Goal: Transaction & Acquisition: Purchase product/service

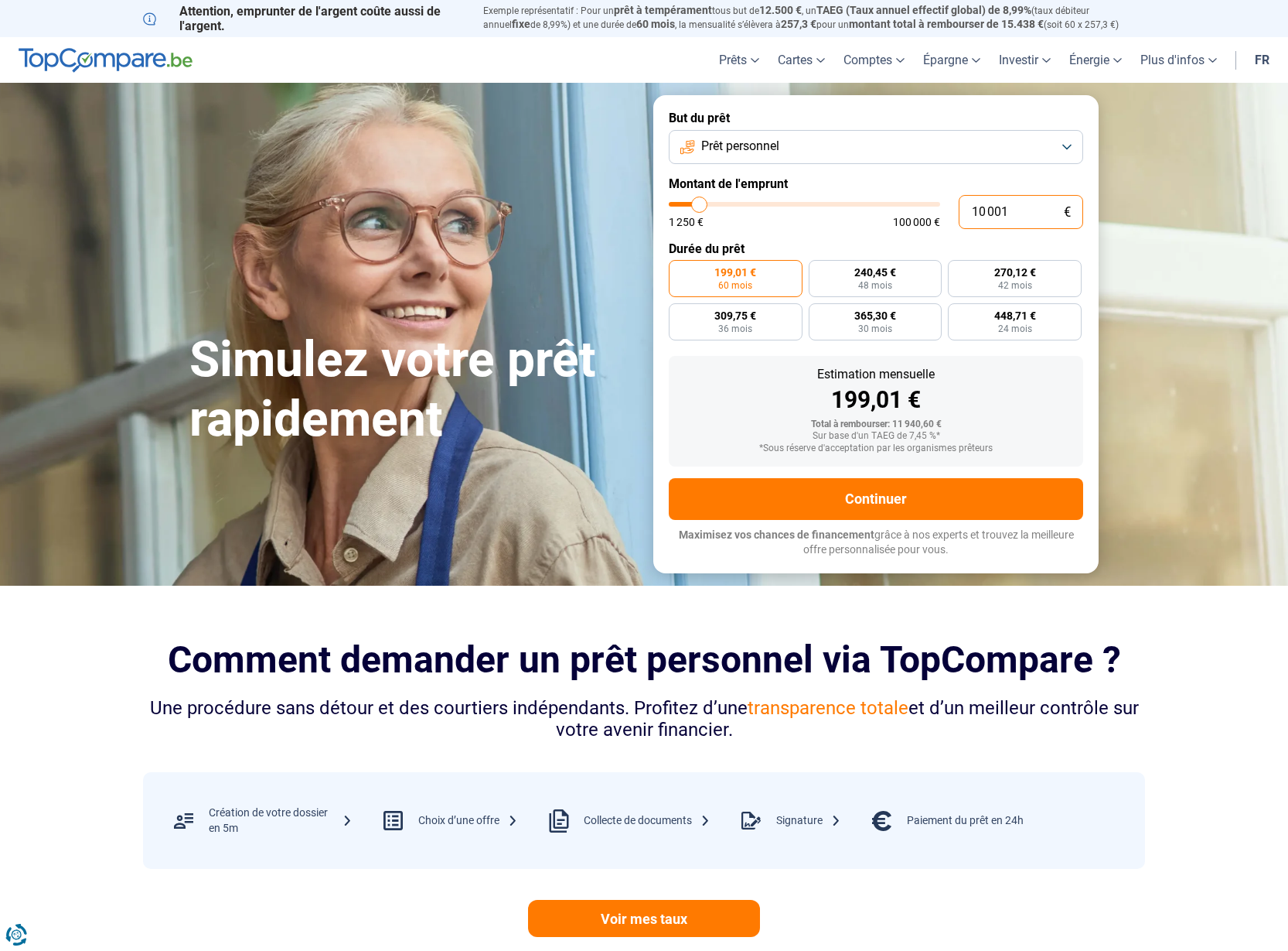
click at [984, 210] on input "10 001" at bounding box center [1021, 212] width 124 height 34
type input "1 001"
type input "1250"
type input "15 001"
click at [1038, 210] on input "15 001" at bounding box center [1021, 212] width 124 height 34
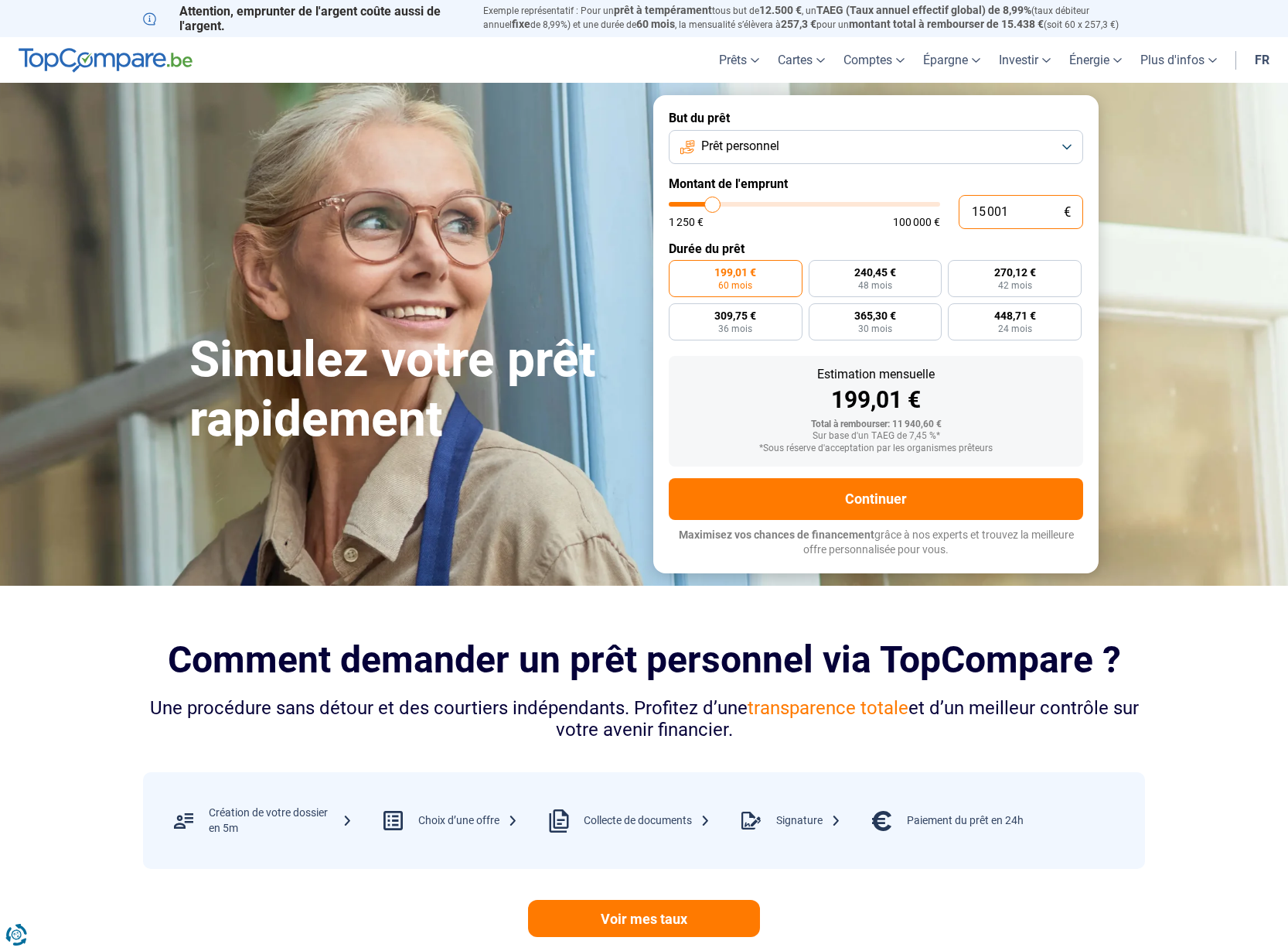
type input "15000"
radio input "false"
type input "1 500"
type input "1500"
type input "15 000"
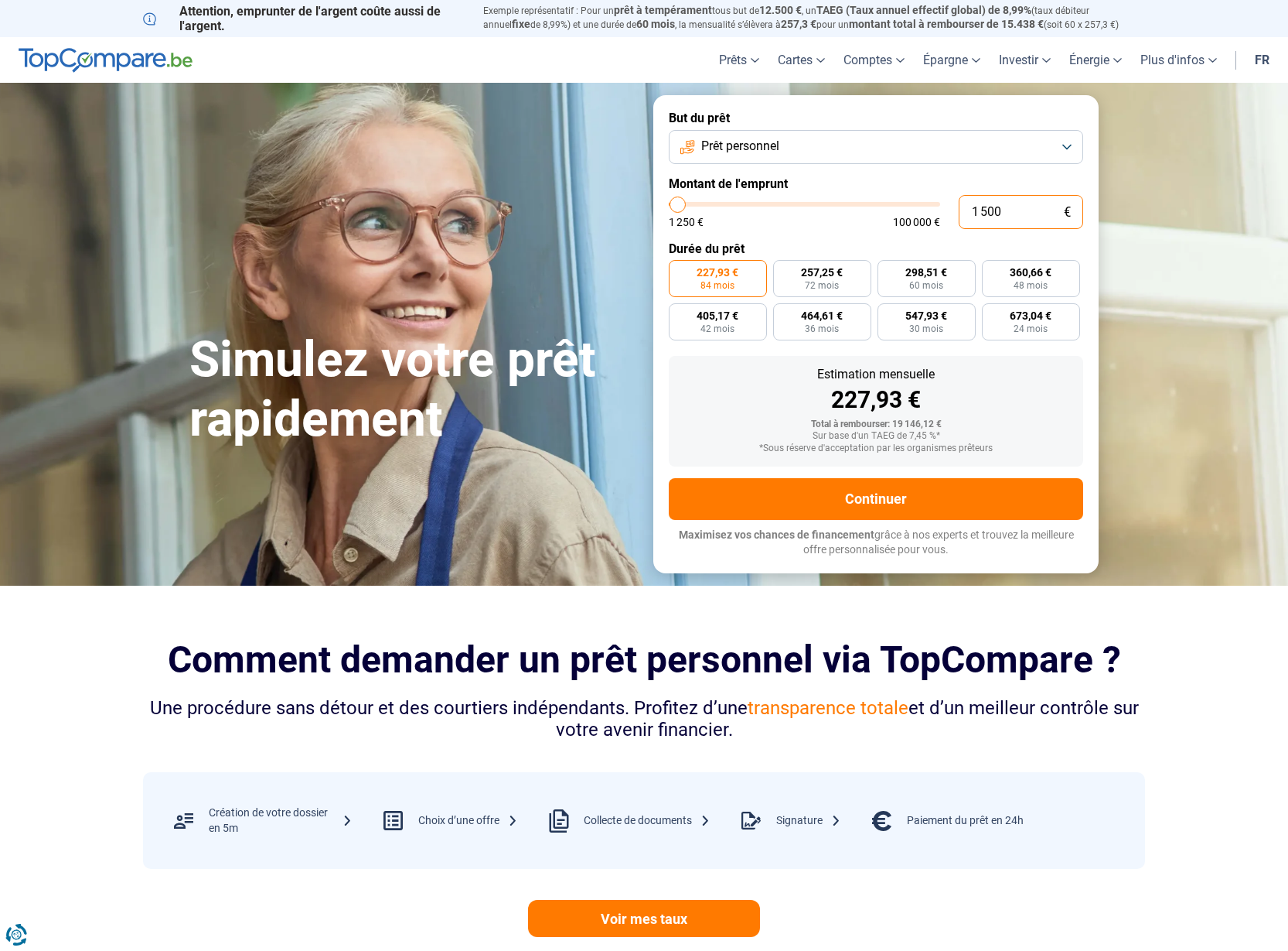
type input "15000"
radio input "true"
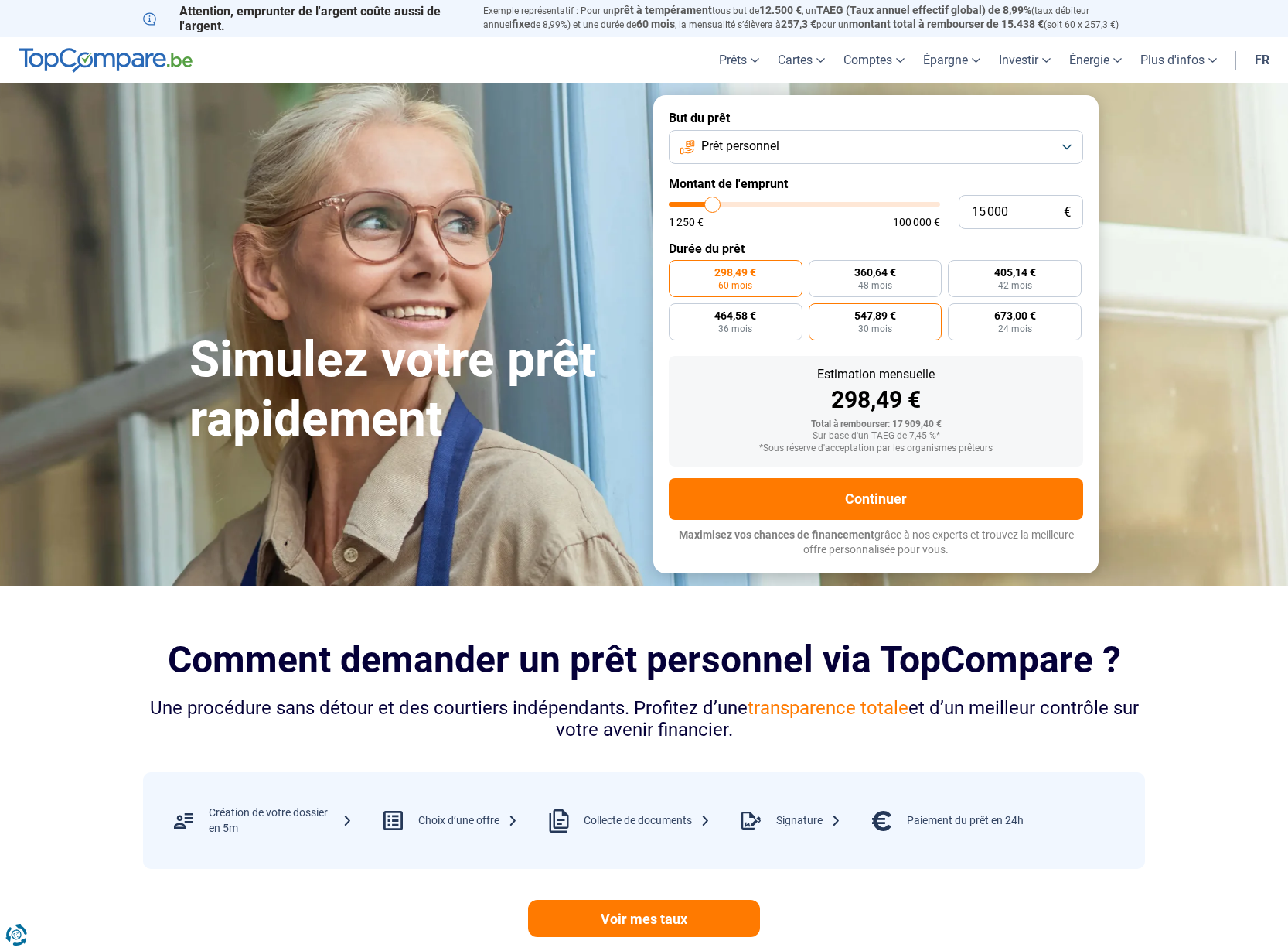
click at [900, 312] on label "547,89 € 30 mois" at bounding box center [875, 322] width 134 height 37
click at [819, 312] on input "547,89 € 30 mois" at bounding box center [813, 308] width 10 height 10
radio input "true"
click at [1035, 317] on span "673,00 €" at bounding box center [1015, 315] width 42 height 10
click at [958, 313] on input "673,00 € 24 mois" at bounding box center [953, 308] width 10 height 10
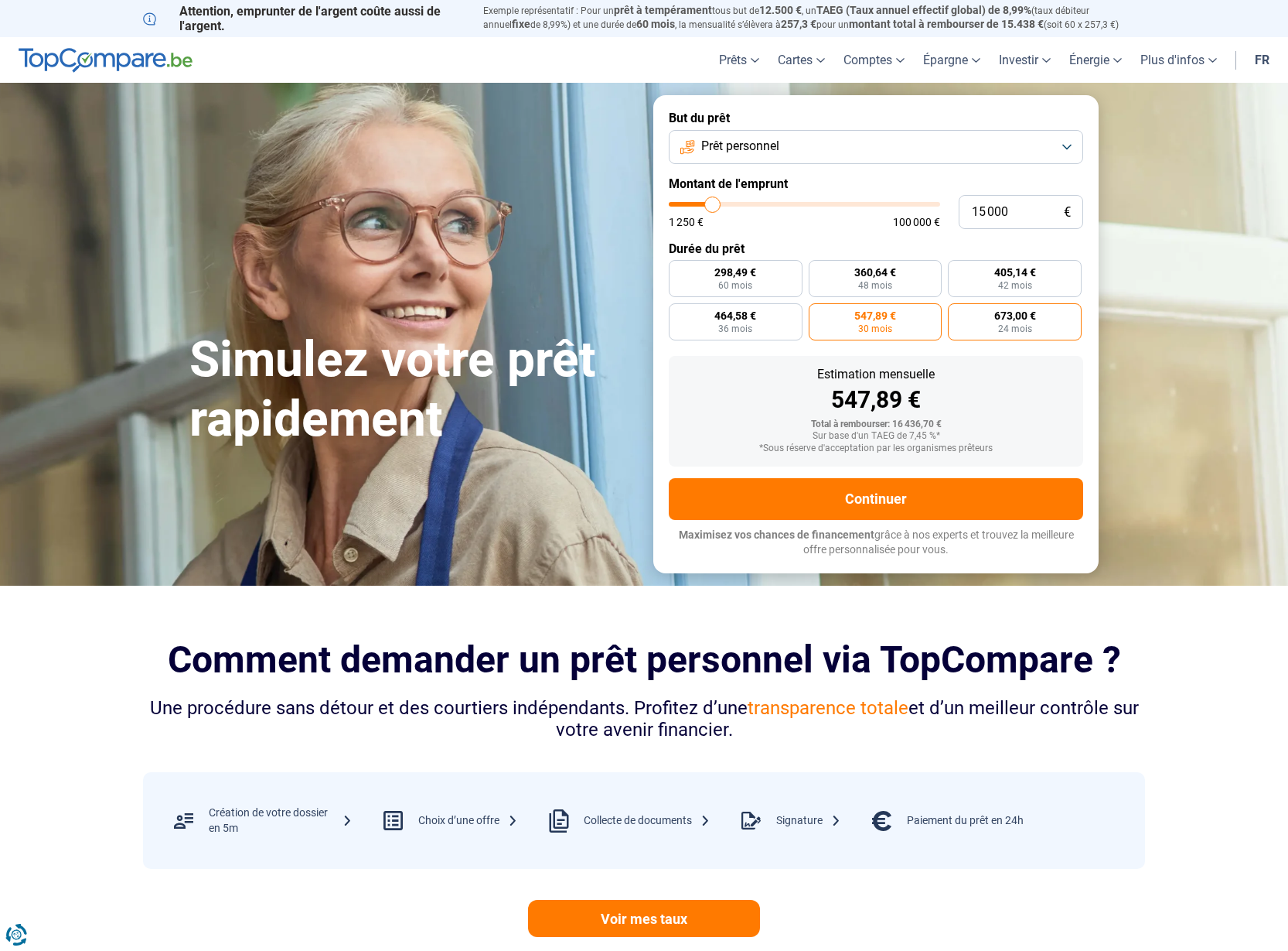
radio input "true"
click at [1066, 137] on button "Prêt personnel" at bounding box center [876, 147] width 414 height 34
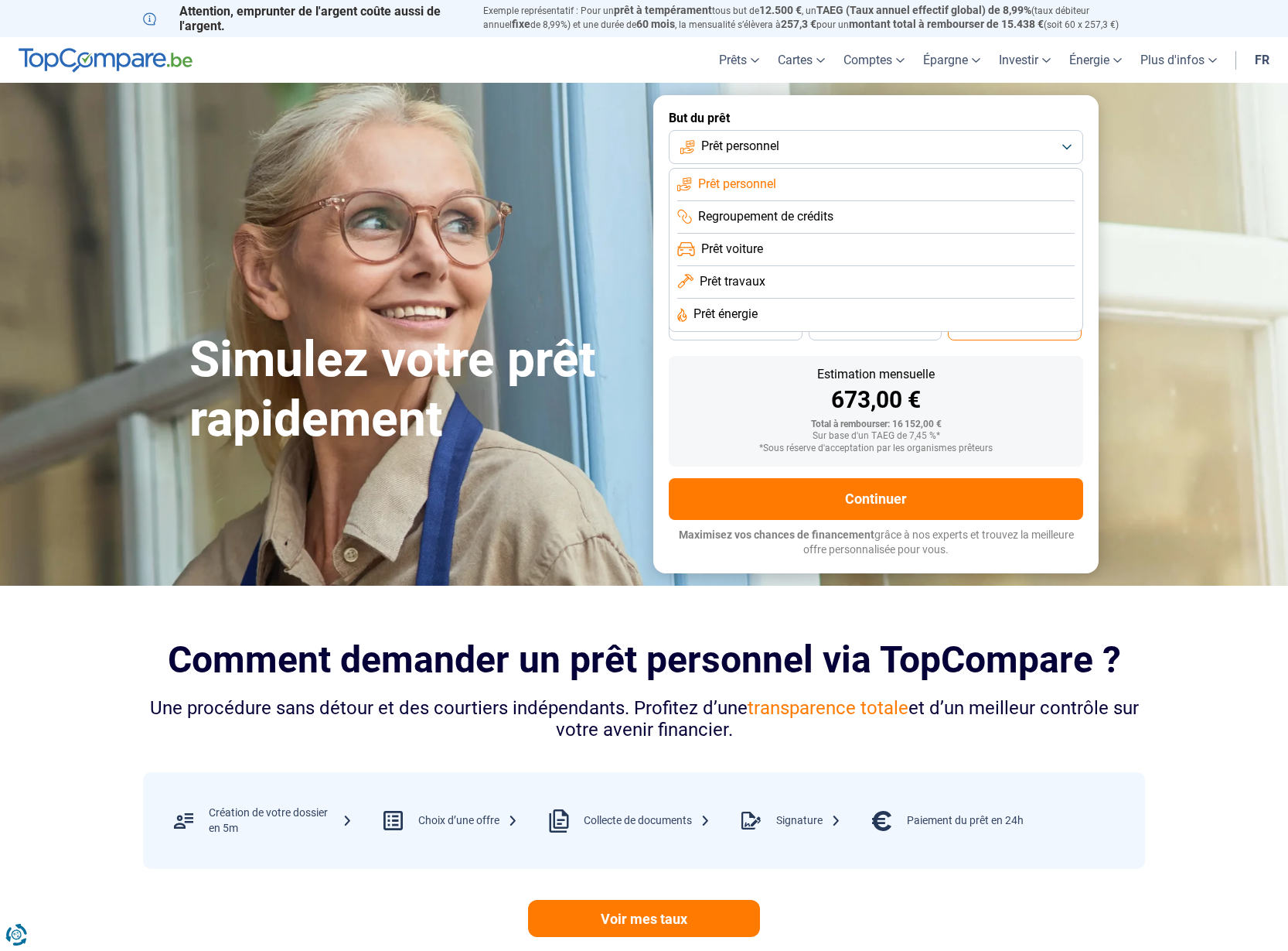
click at [1066, 137] on button "Prêt personnel" at bounding box center [876, 147] width 414 height 34
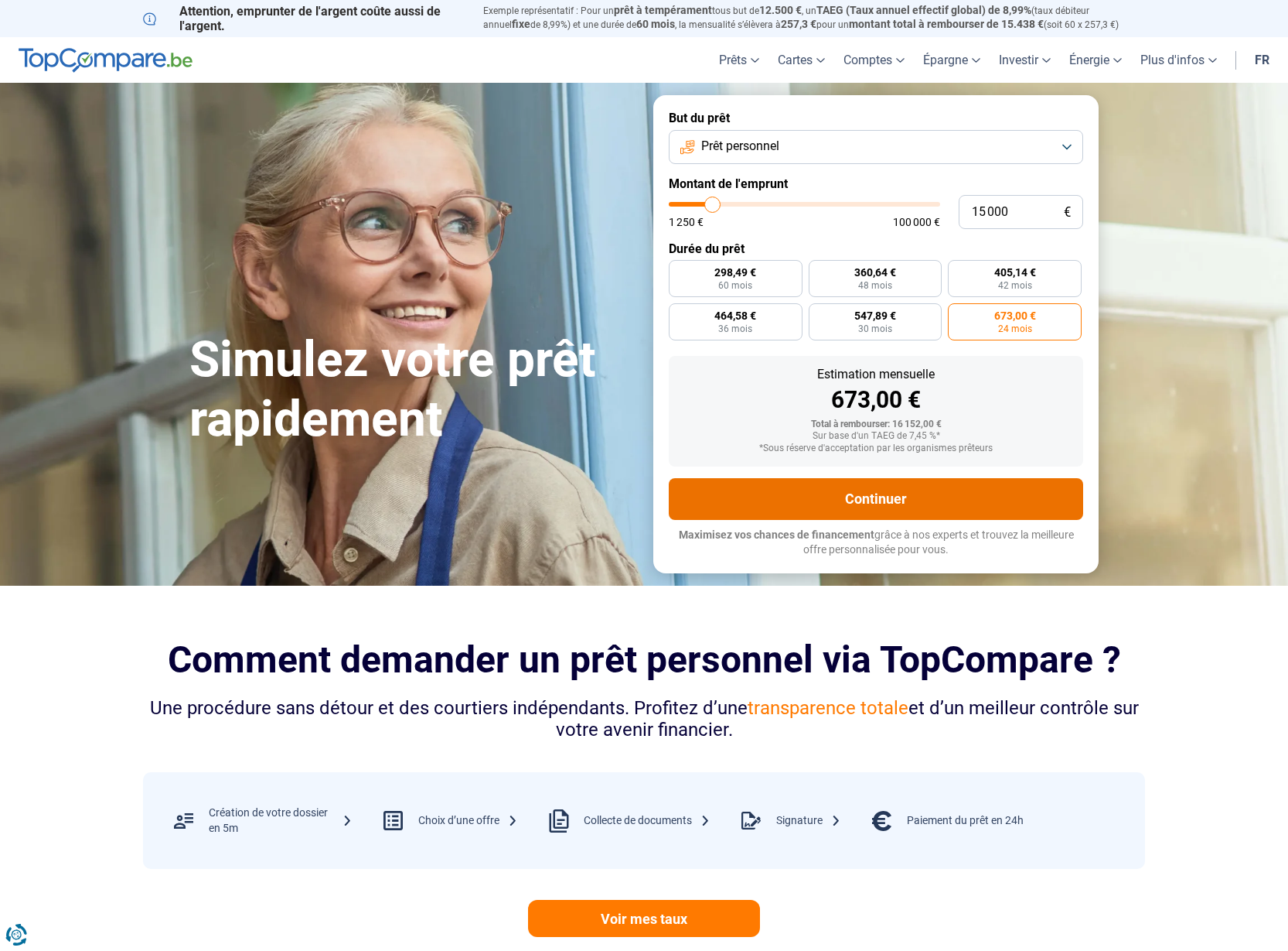
click at [919, 494] on button "Continuer" at bounding box center [876, 499] width 414 height 42
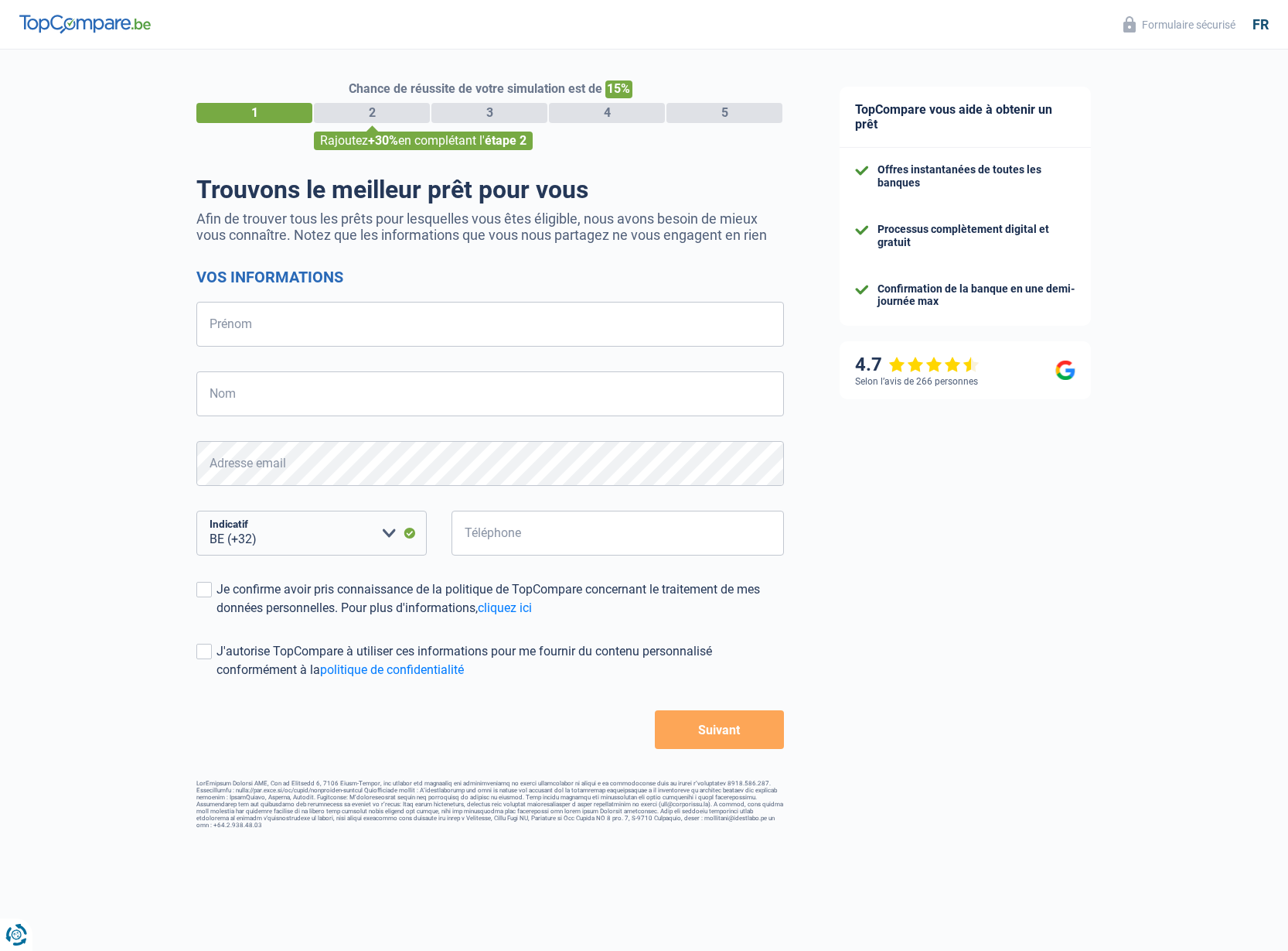
select select "32"
click at [202, 585] on span at bounding box center [204, 589] width 15 height 15
click at [217, 617] on input "Je confirme avoir pris connaissance de la politique de TopCompare concernant le…" at bounding box center [217, 617] width 0 height 0
click at [210, 653] on span at bounding box center [204, 651] width 15 height 15
click at [217, 680] on input "J'autorise TopCompare à utiliser ces informations pour me fournir du contenu pe…" at bounding box center [217, 680] width 0 height 0
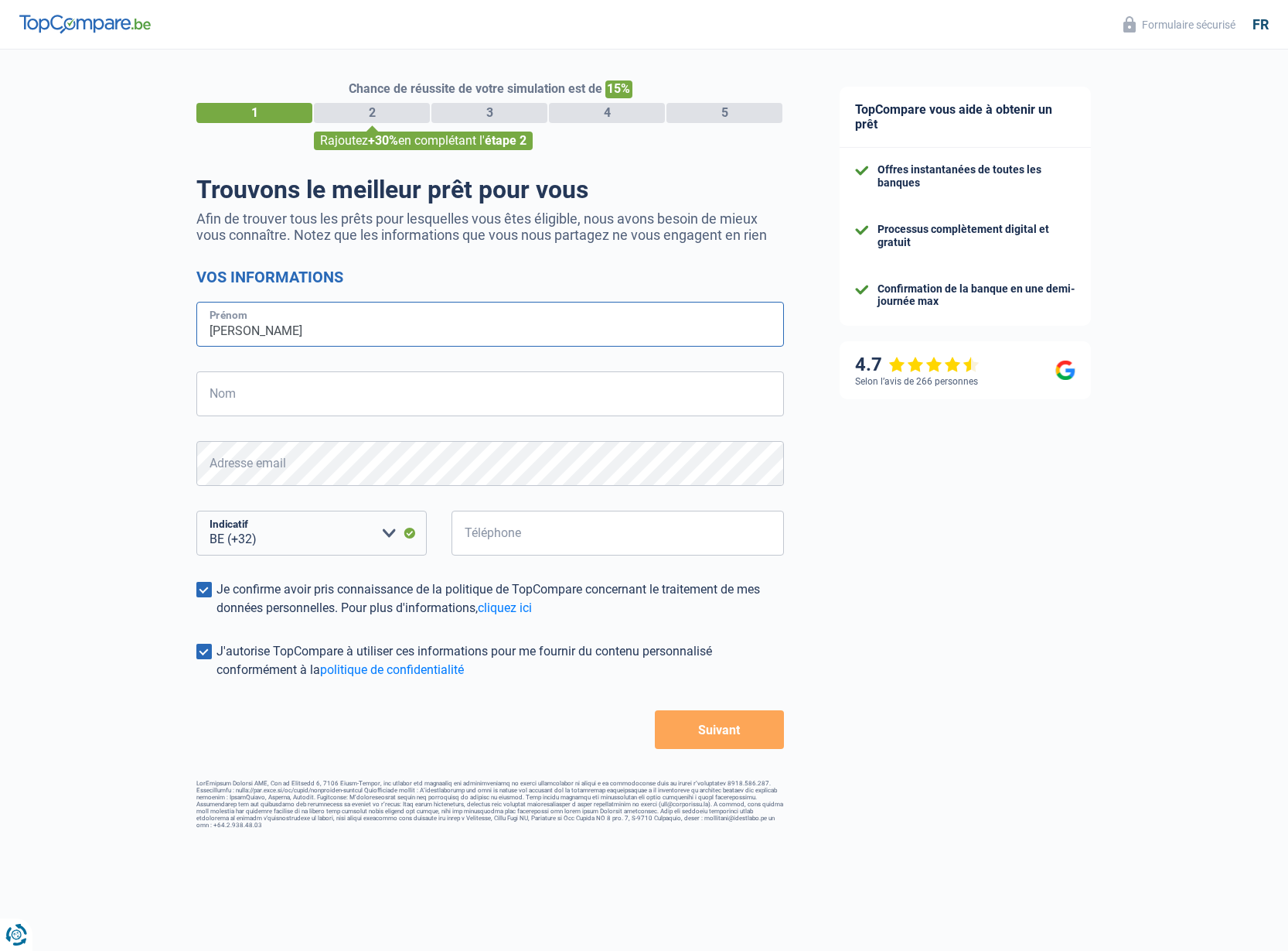
type input "jean-françois"
type input "Vanrossomme"
click at [312, 336] on input "jean-françois" at bounding box center [491, 324] width 588 height 45
type input "j"
type input "Joseph"
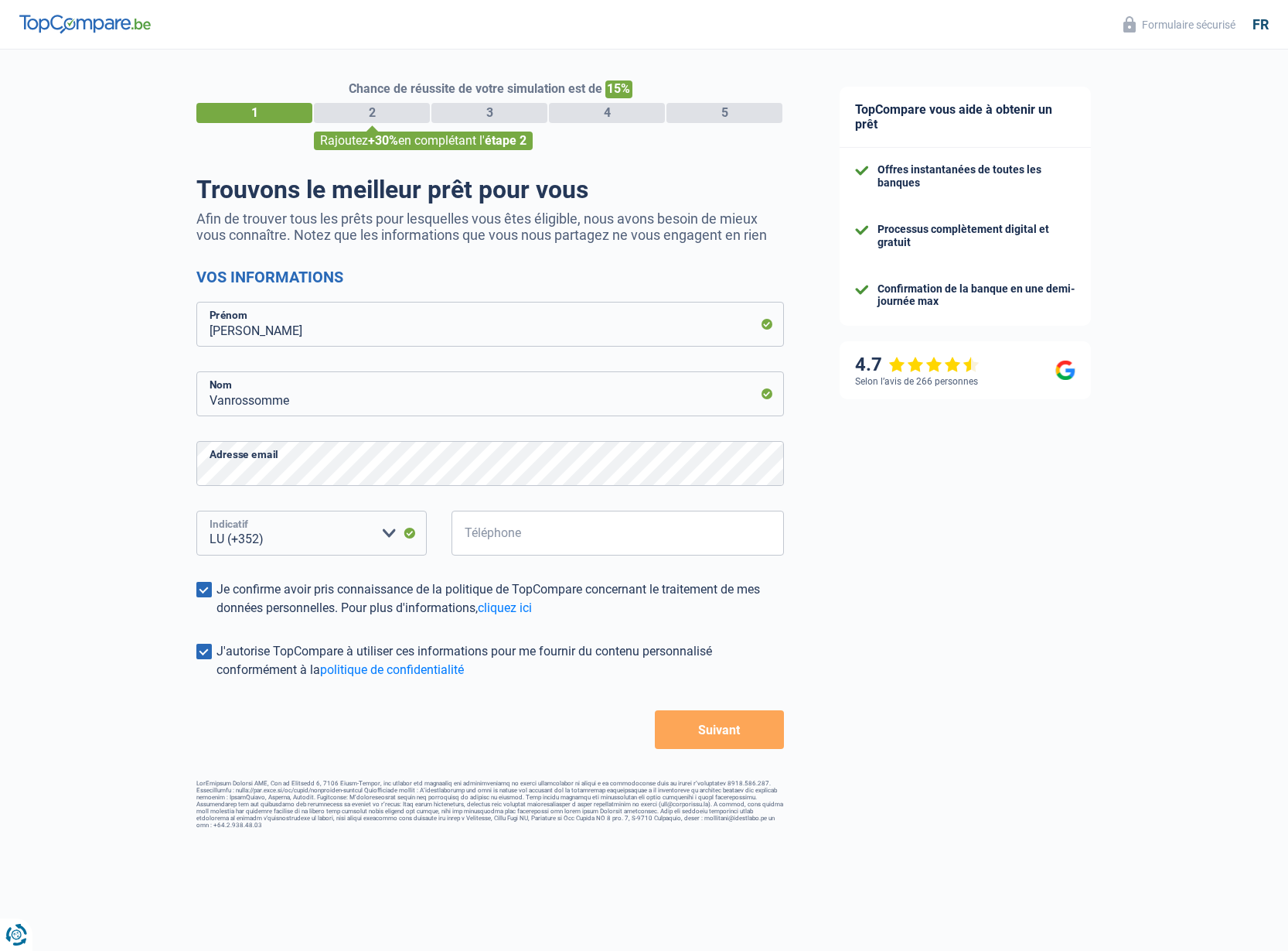
select select "32"
click at [544, 545] on input "Téléphone" at bounding box center [618, 533] width 332 height 45
type input "499521082"
click at [724, 727] on button "Suivant" at bounding box center [719, 729] width 129 height 39
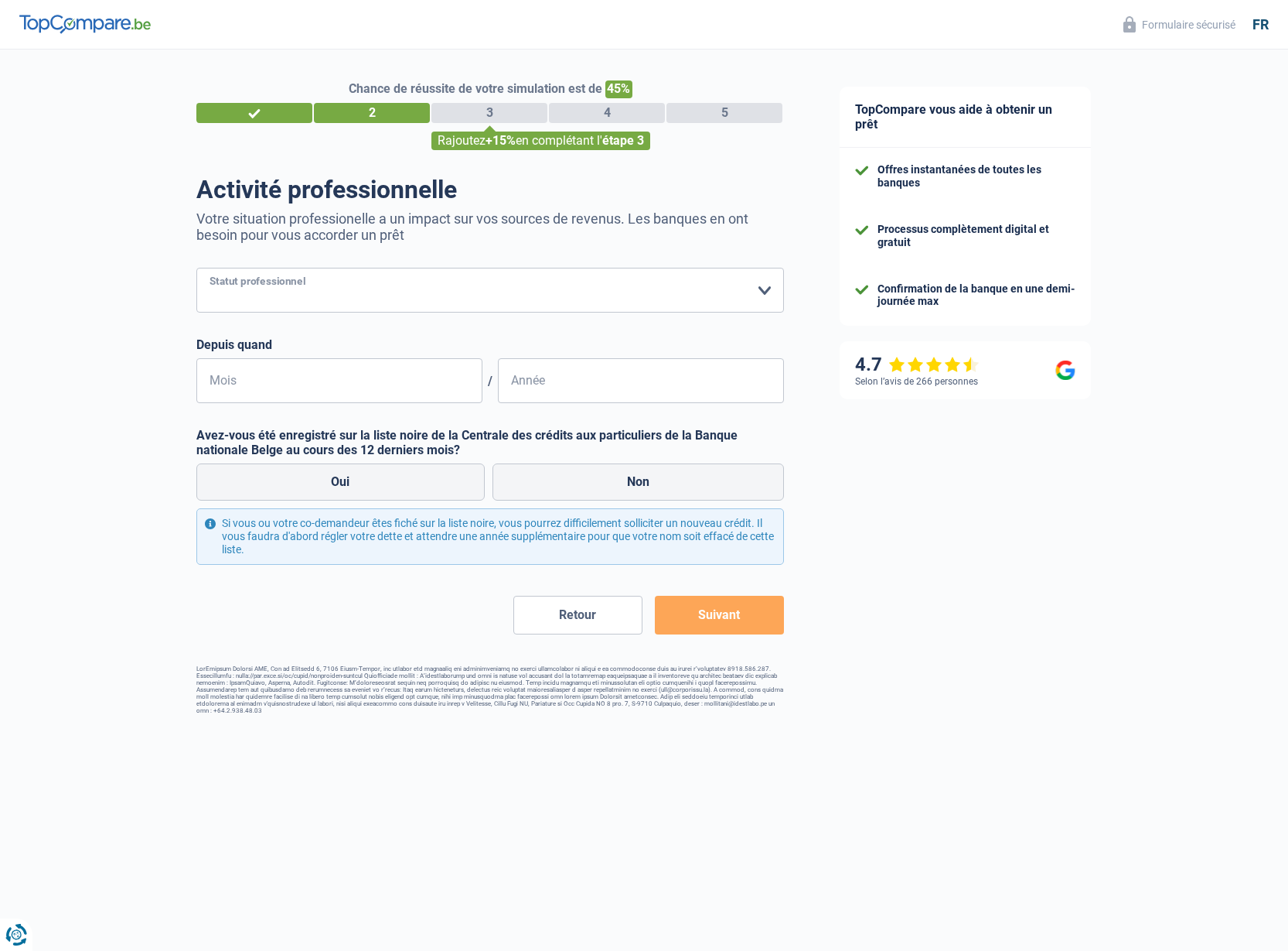
select select "retired"
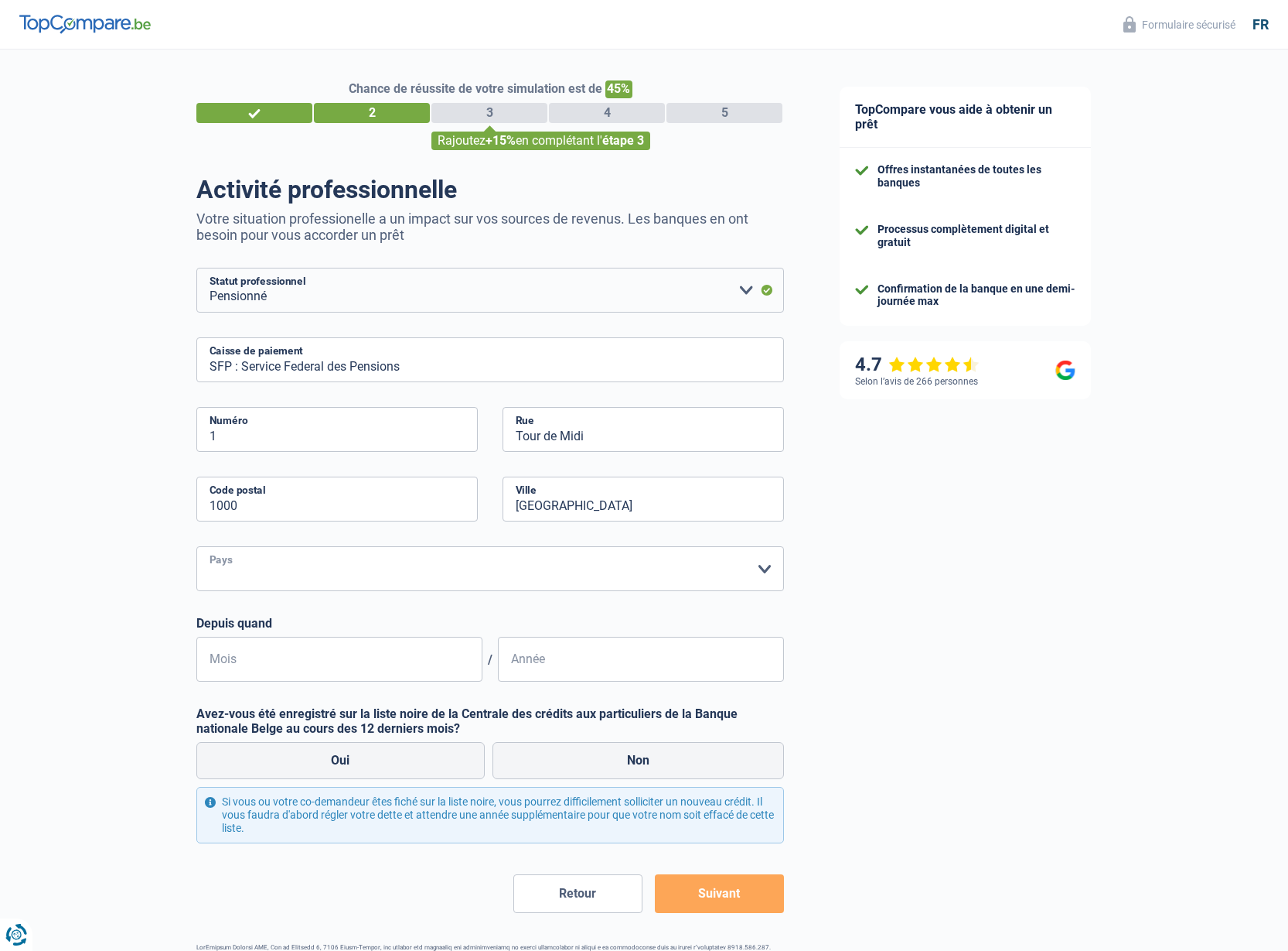
select select "BE"
click at [419, 662] on input "Mois" at bounding box center [340, 659] width 286 height 45
type input "01"
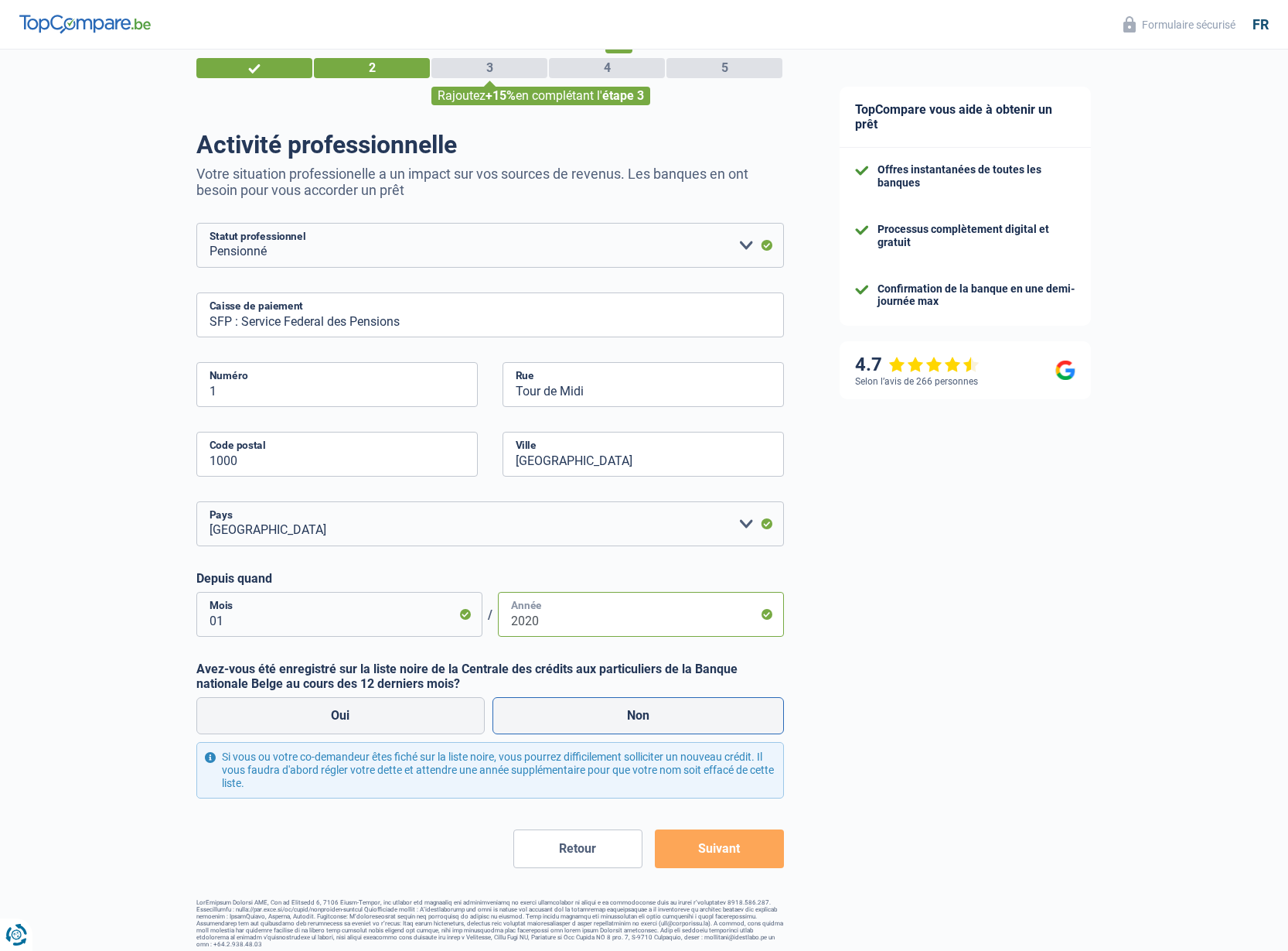
scroll to position [44, 0]
type input "2020"
click at [652, 708] on label "Non" at bounding box center [638, 716] width 292 height 37
click at [652, 708] on input "Non" at bounding box center [638, 716] width 292 height 37
radio input "true"
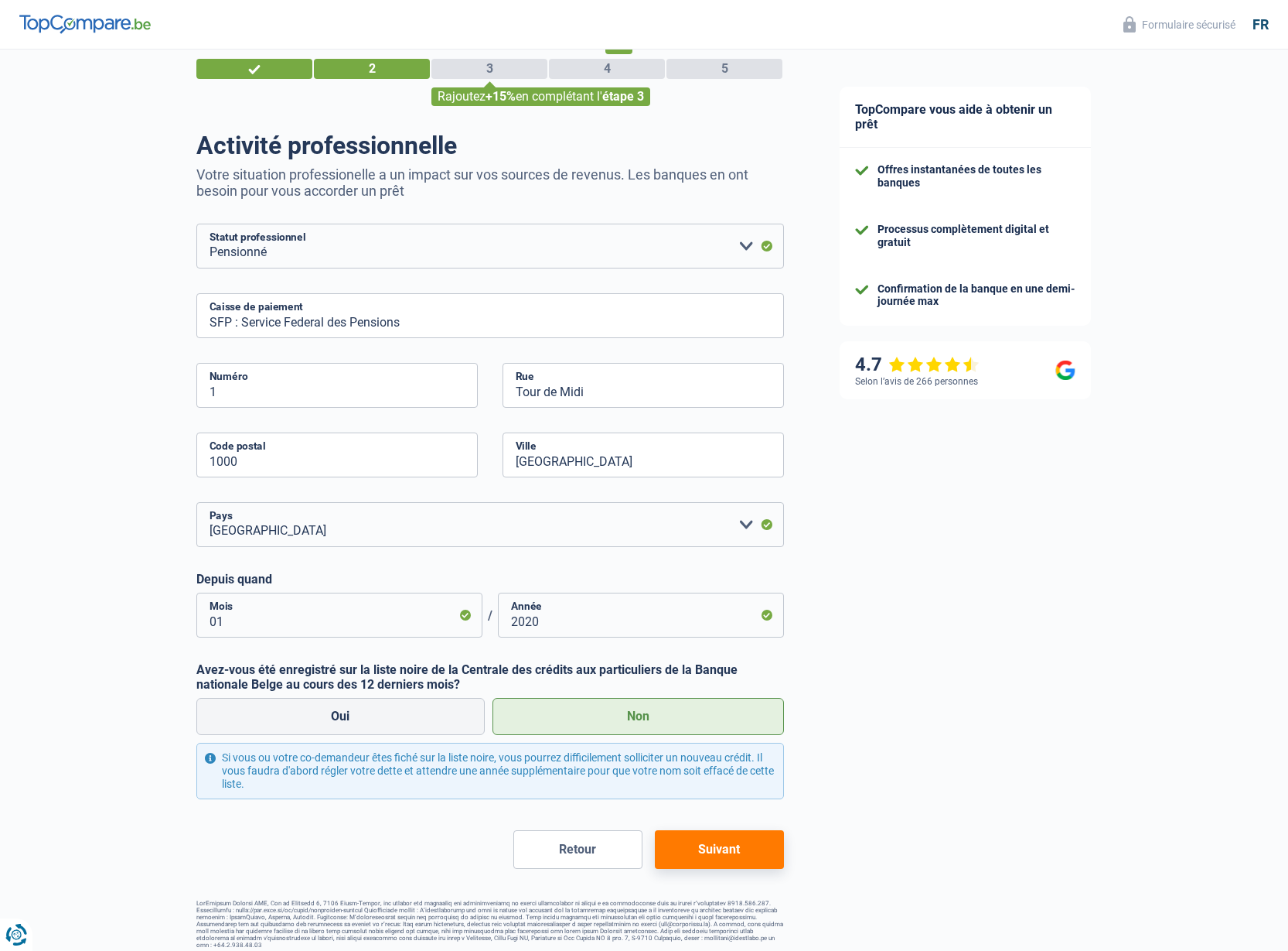
click at [740, 843] on button "Suivant" at bounding box center [719, 849] width 129 height 39
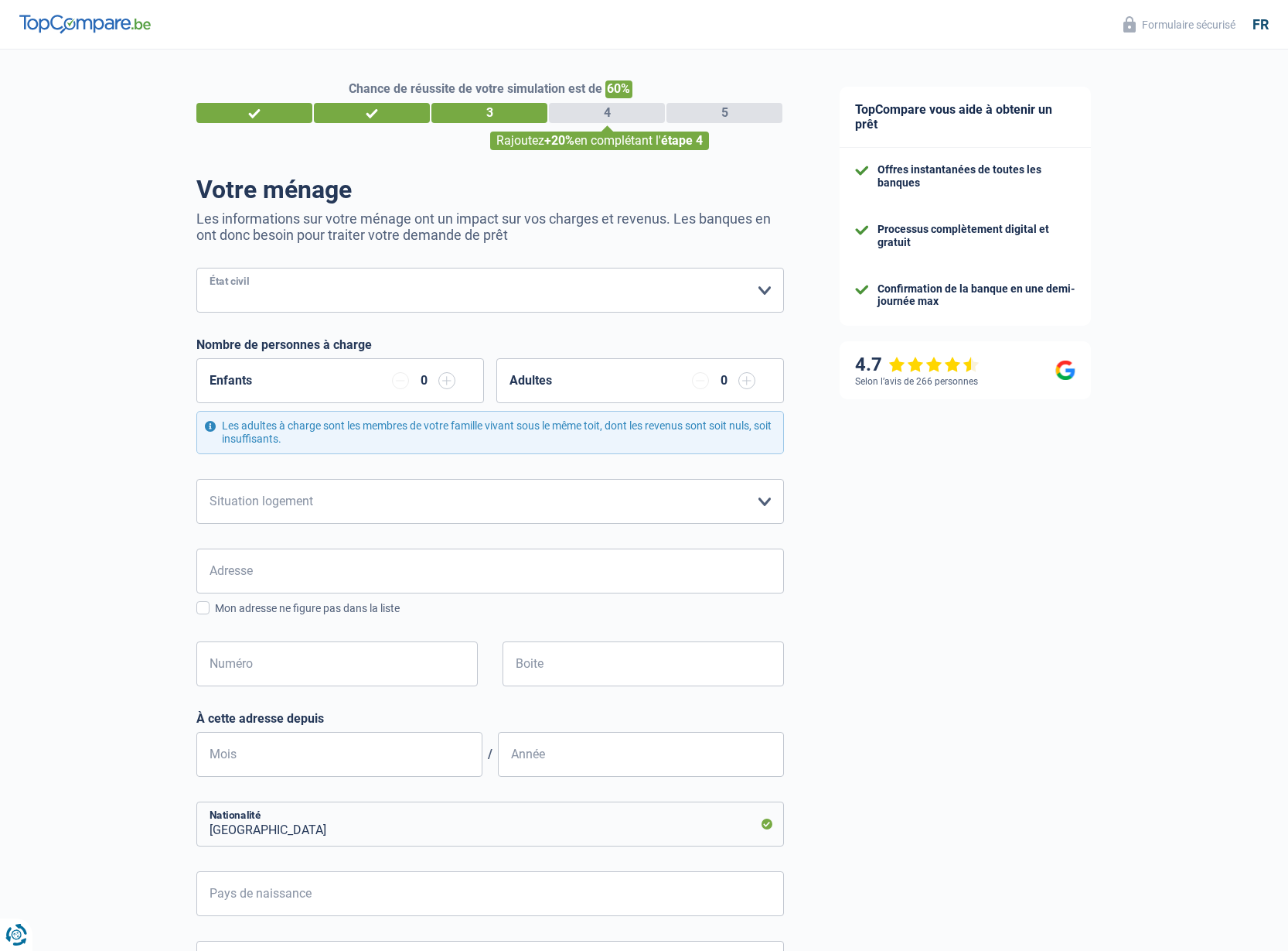
select select "married"
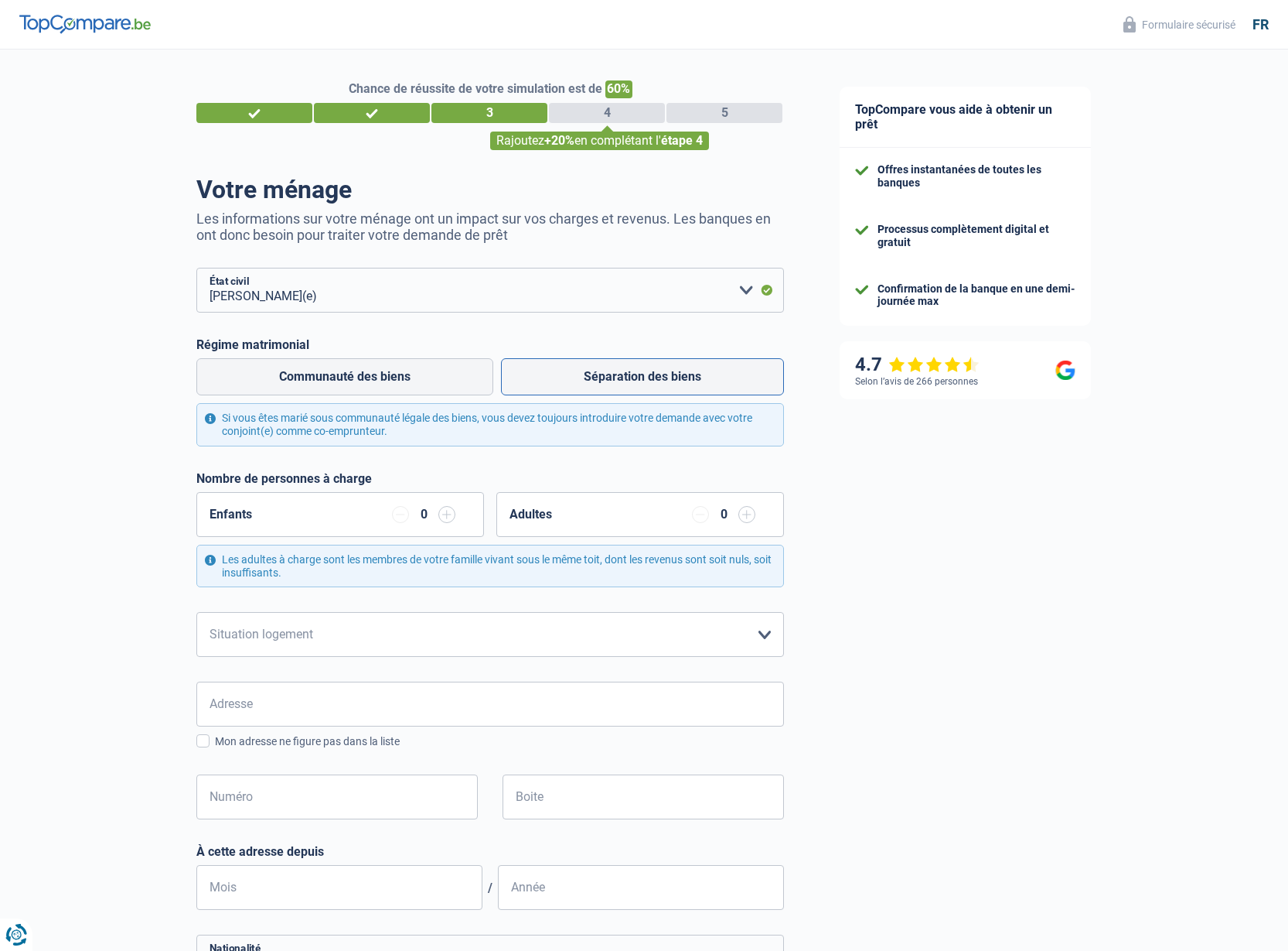
click at [646, 379] on label "Séparation des biens" at bounding box center [642, 377] width 283 height 37
click at [646, 379] on input "Séparation des biens" at bounding box center [642, 377] width 283 height 37
radio input "true"
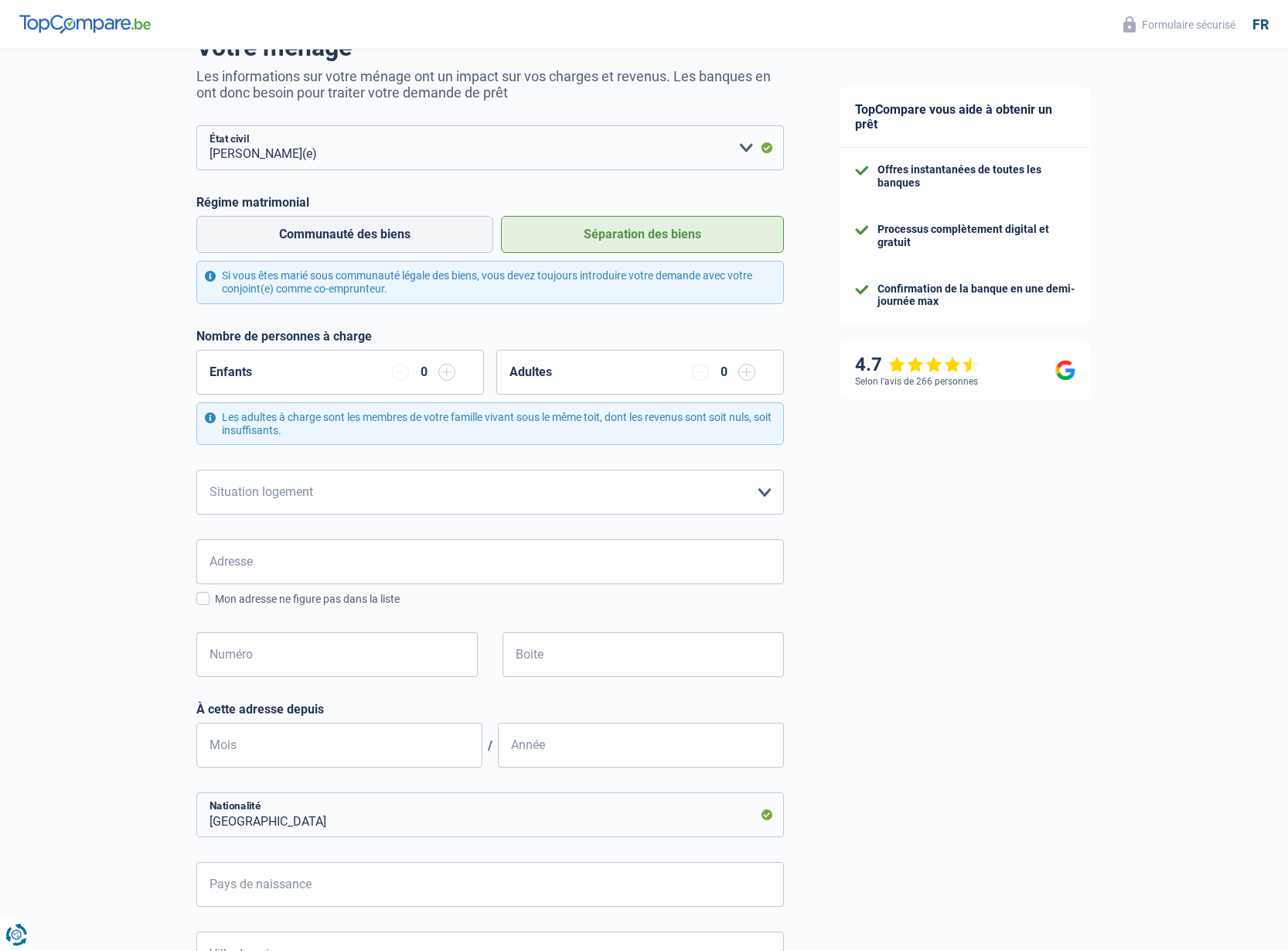
scroll to position [144, 0]
select select "ownerWithoutMortgage"
click at [548, 572] on input "Adresse" at bounding box center [491, 560] width 588 height 45
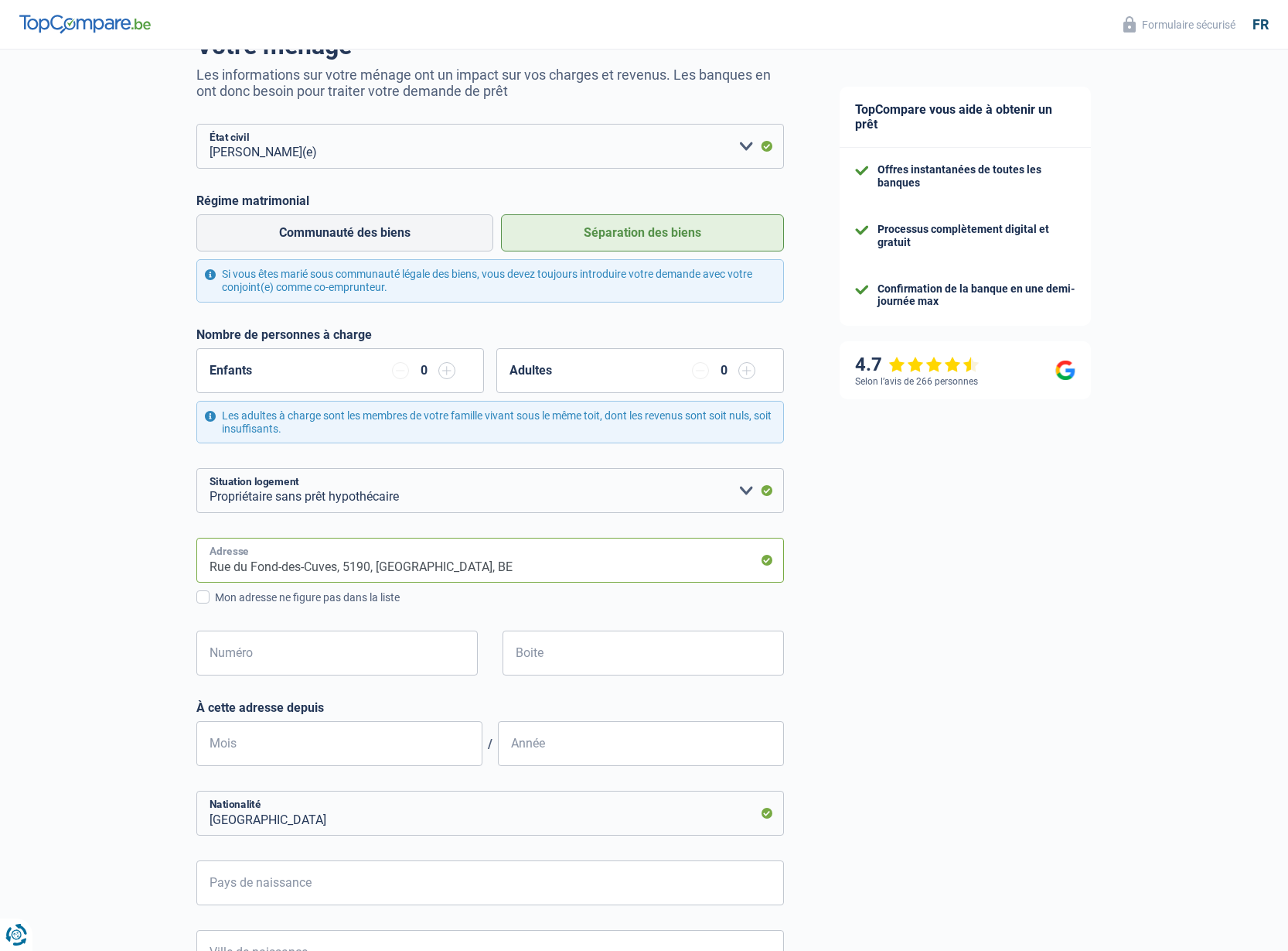
click at [401, 559] on input "Rue du Fond-des-Cuves, 5190, Jemeppe-sur-Sambre, BE" at bounding box center [491, 560] width 588 height 45
click at [370, 562] on input "Rue du Fond-des-Cuves, 5190, Jemeppe-sur-Sambre, BE" at bounding box center [491, 560] width 588 height 45
click at [369, 557] on input "Rue du Fond-des-Cuves, 5190, Jemeppe-sur-Sambre, BE" at bounding box center [491, 560] width 588 height 45
type input "Rue du Fond-des-Cuves, 5190, Jemeppe-sur-Sambre, BE"
type input "9"
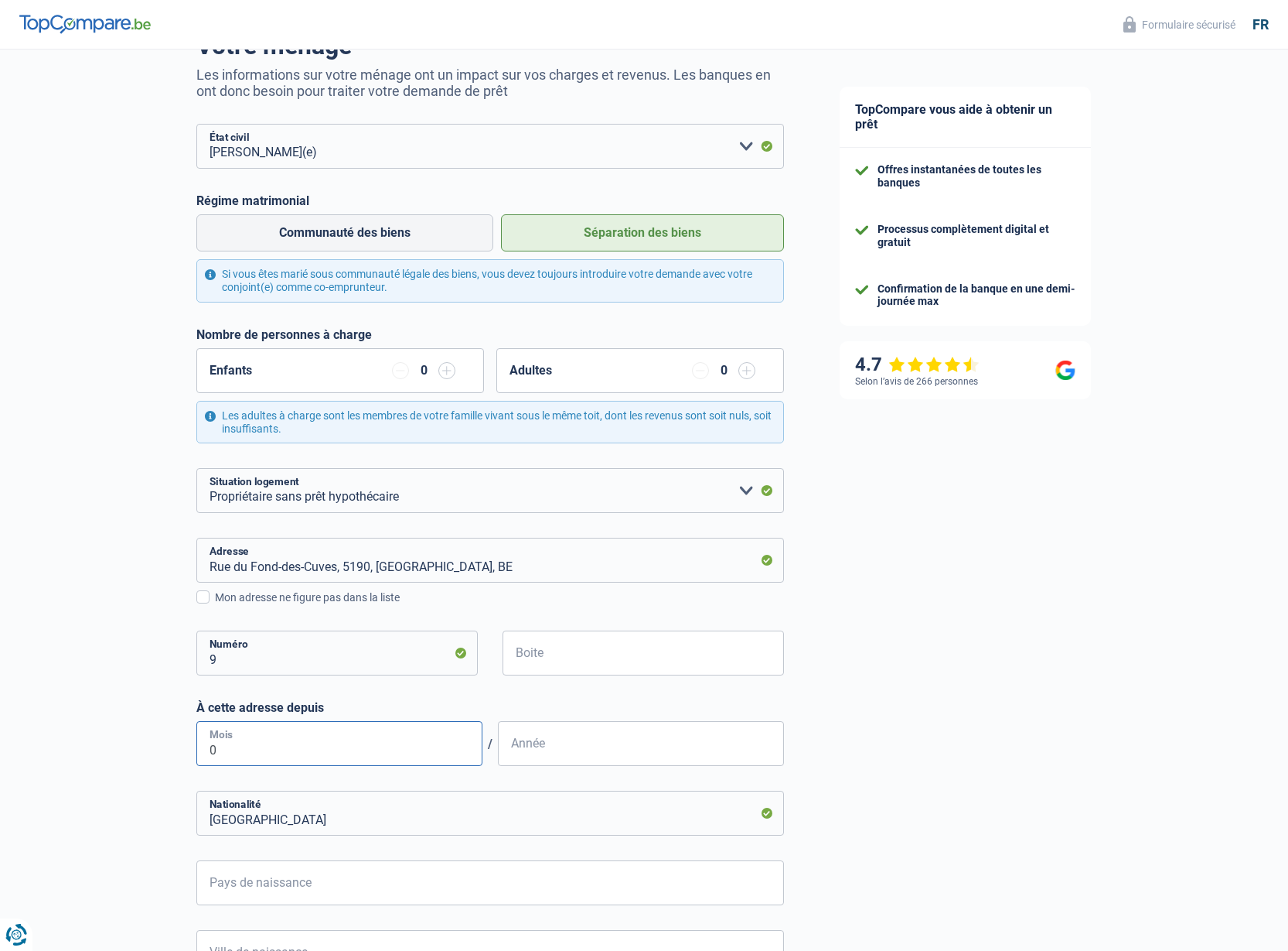
type input "01"
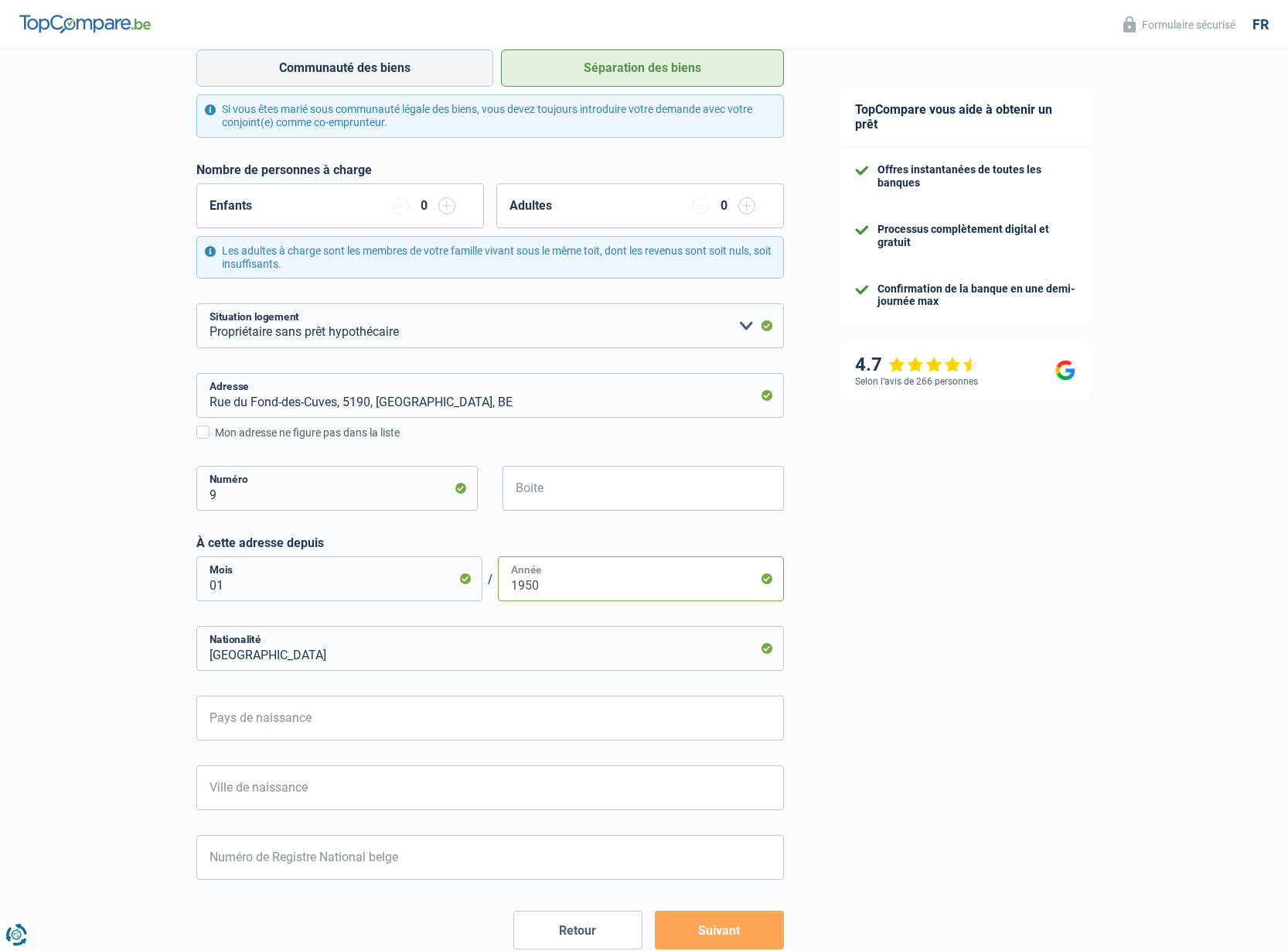
scroll to position [329, 0]
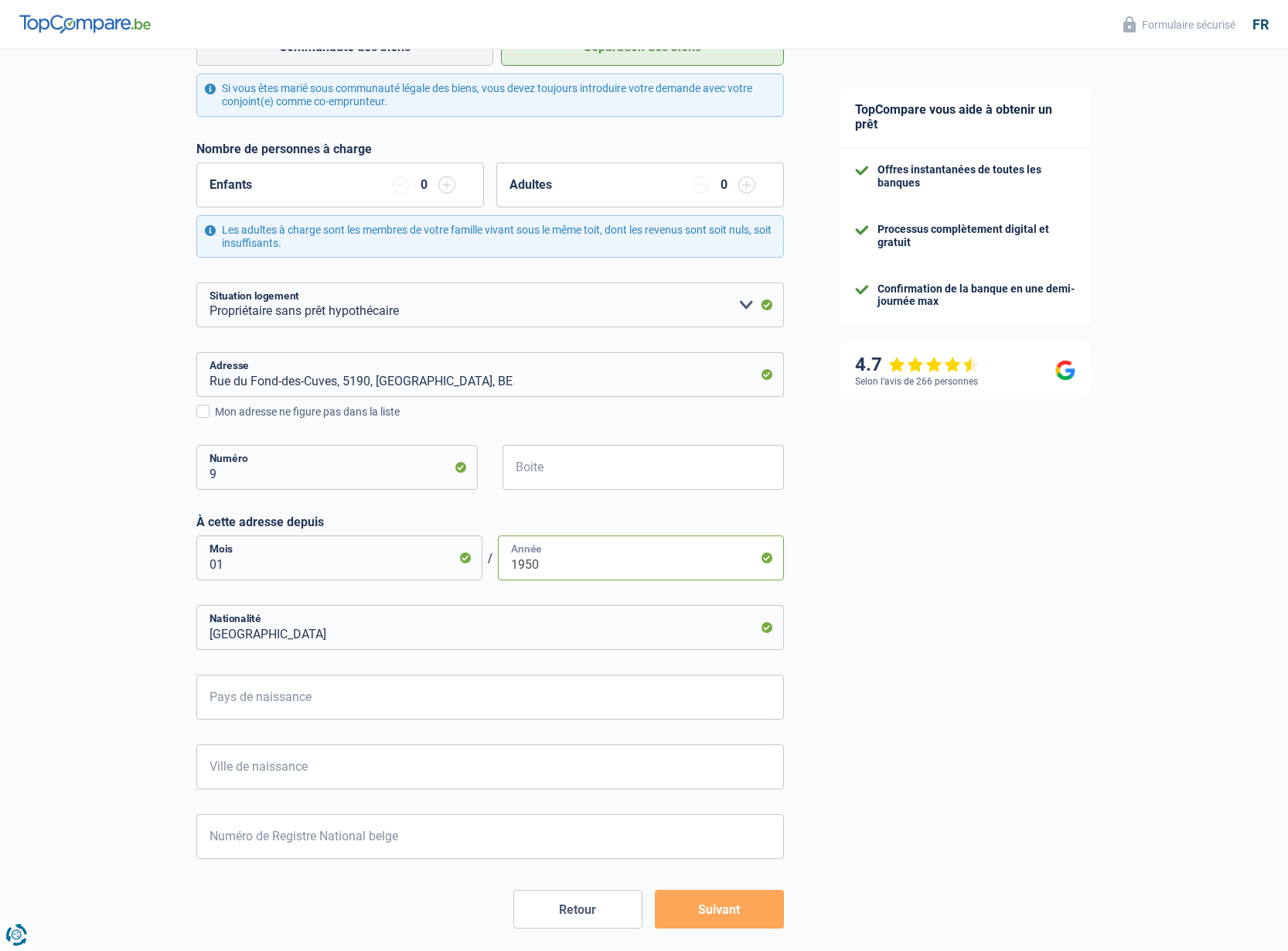
type input "1950"
type input "B"
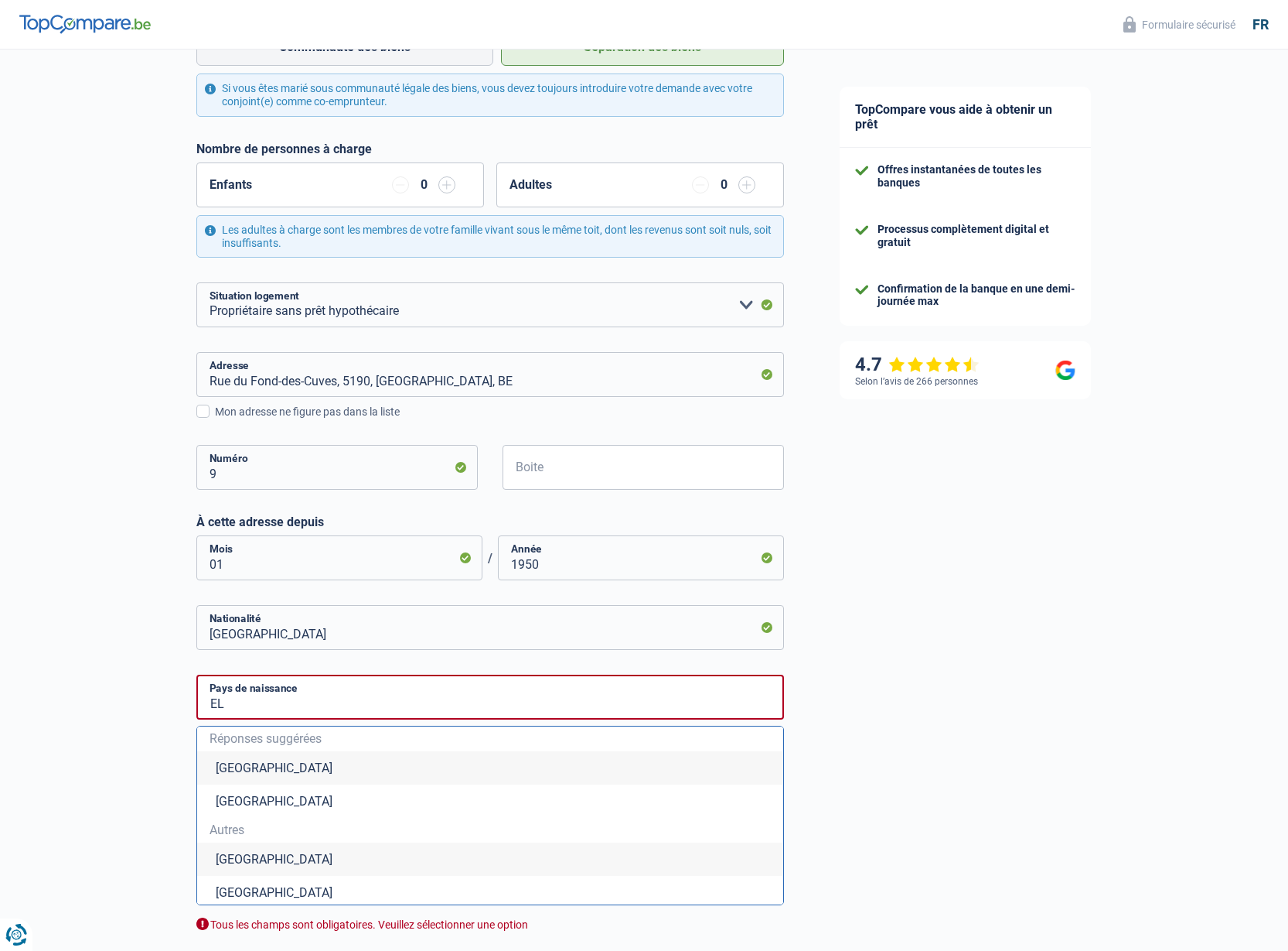
click at [585, 763] on li "Belgique" at bounding box center [491, 767] width 586 height 33
type input "Belgique"
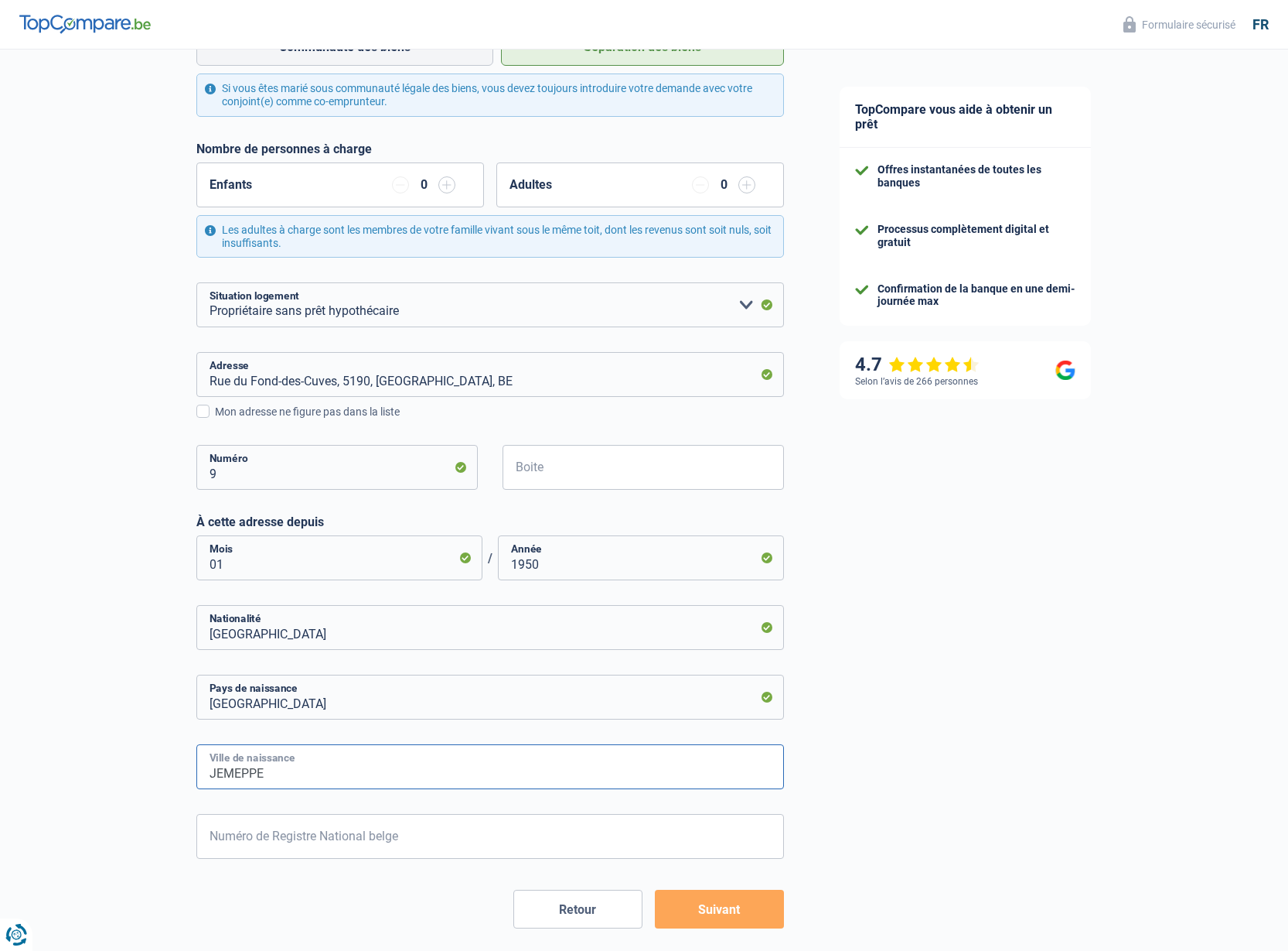
type input "JEMEPPE"
click at [560, 830] on input "Numéro de Registre National belge" at bounding box center [491, 836] width 588 height 45
click at [554, 381] on input "Rue du Fond-des-Cuves, 5190, Jemeppe-sur-Sambre, BE" at bounding box center [491, 374] width 588 height 45
type input "Rue du Fond-des-Cuves, 5190, Jemeppe-sur-Sambre, BE"
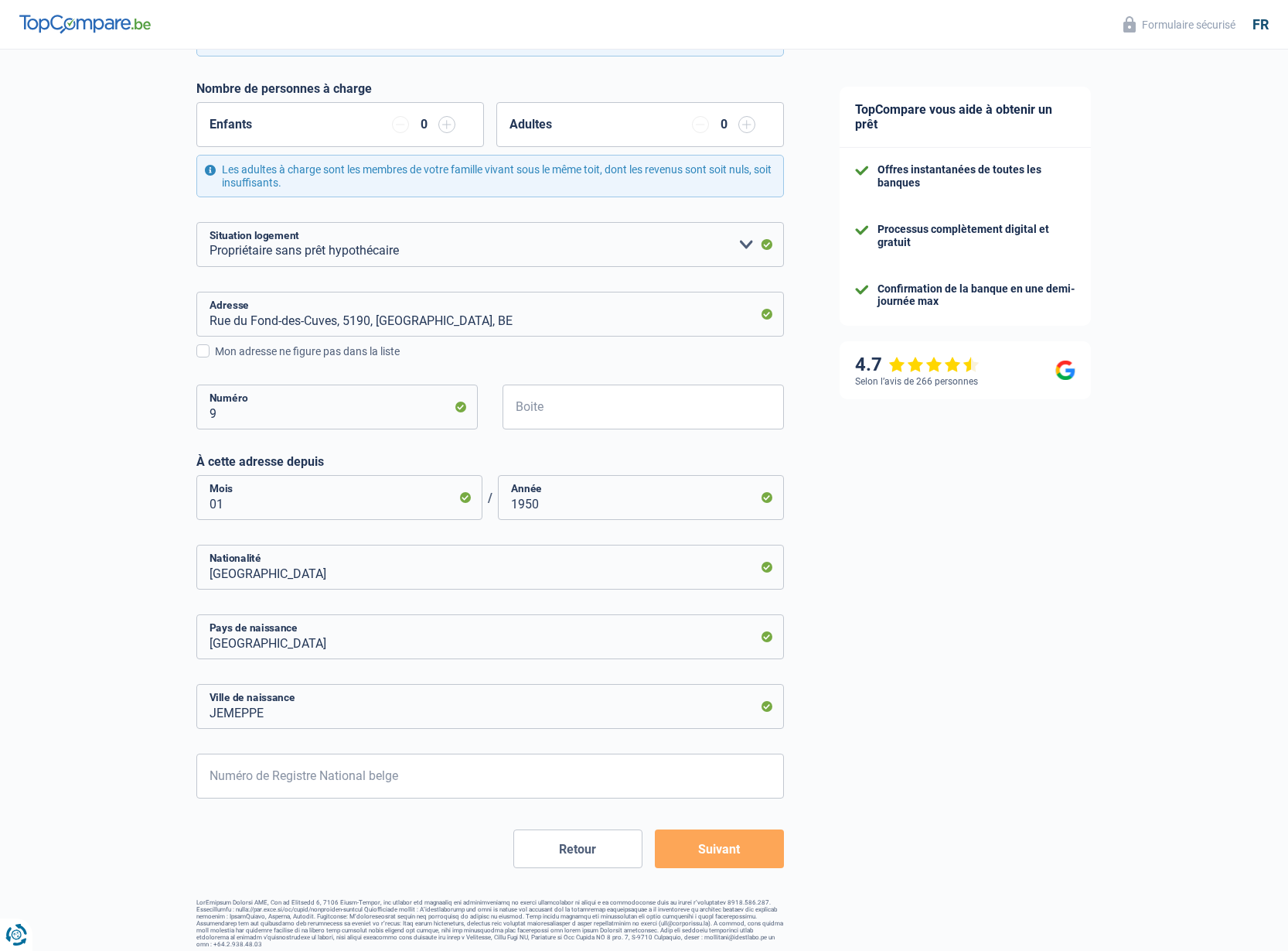
scroll to position [389, 0]
click at [250, 775] on input "Numéro de Registre National belge" at bounding box center [491, 777] width 588 height 45
type input "50.01.09-129.7"
type input "1"
type input "50.01.09-129.76"
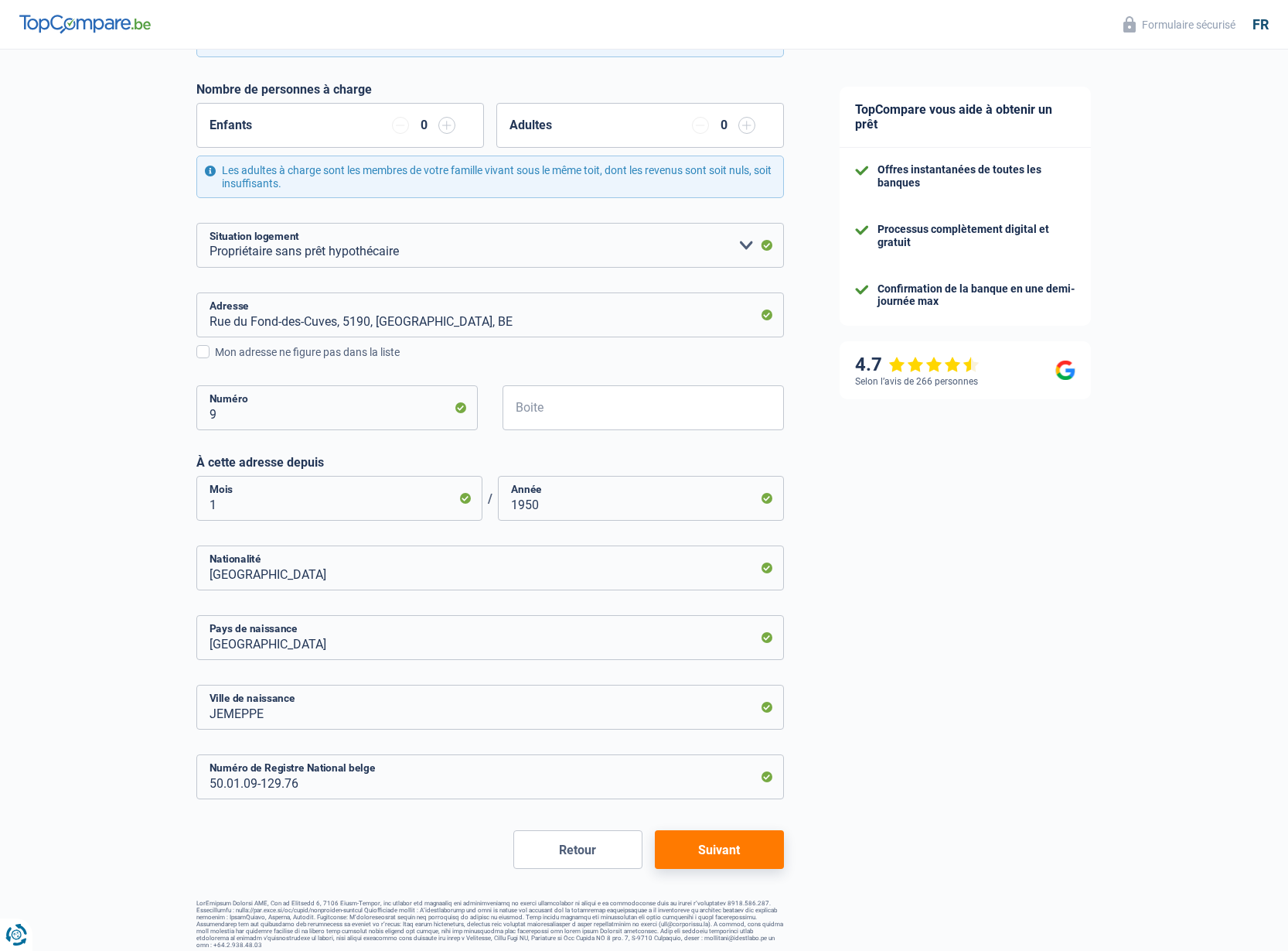
click at [687, 847] on button "Suivant" at bounding box center [719, 849] width 129 height 39
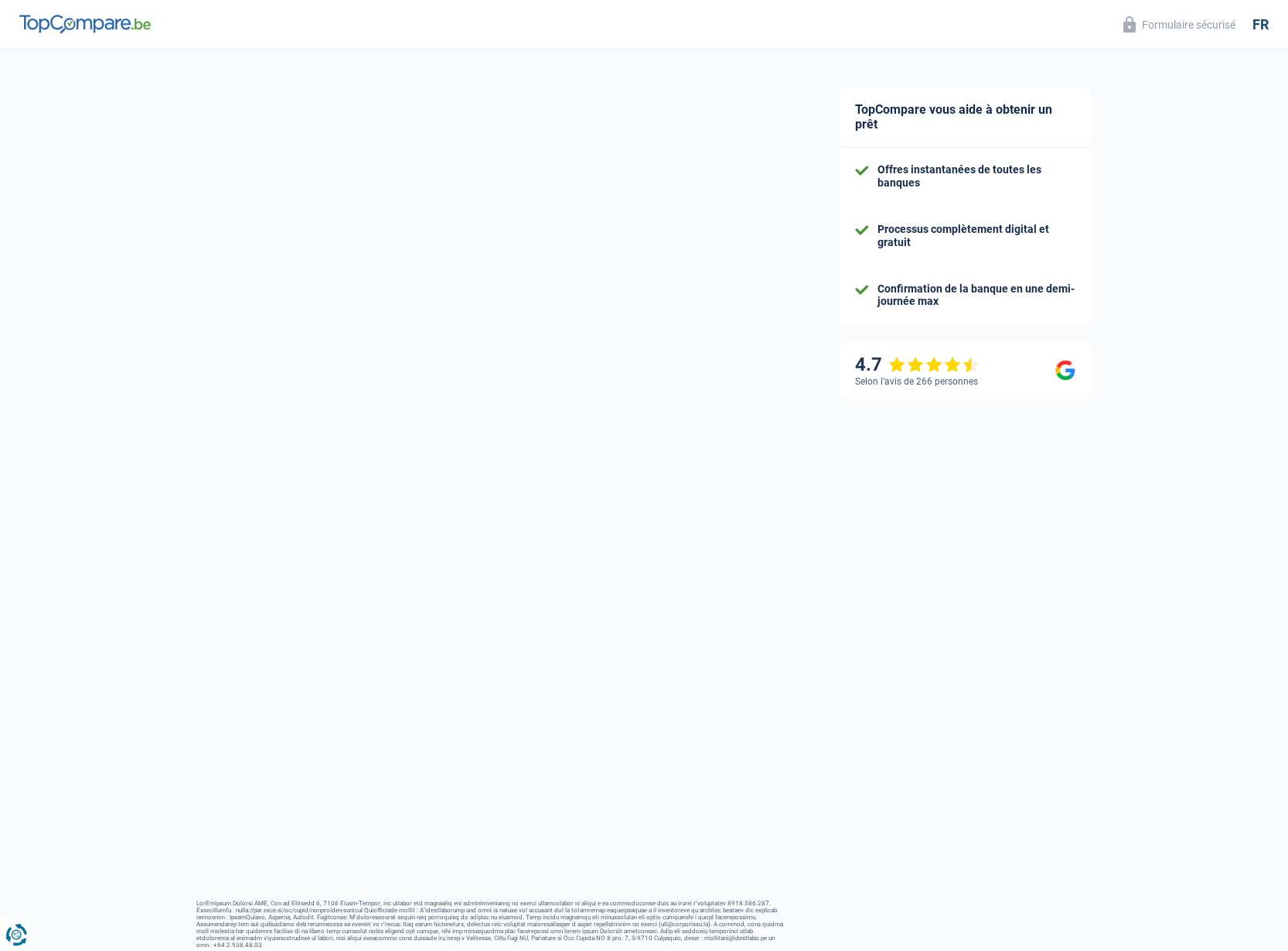
scroll to position [9, 0]
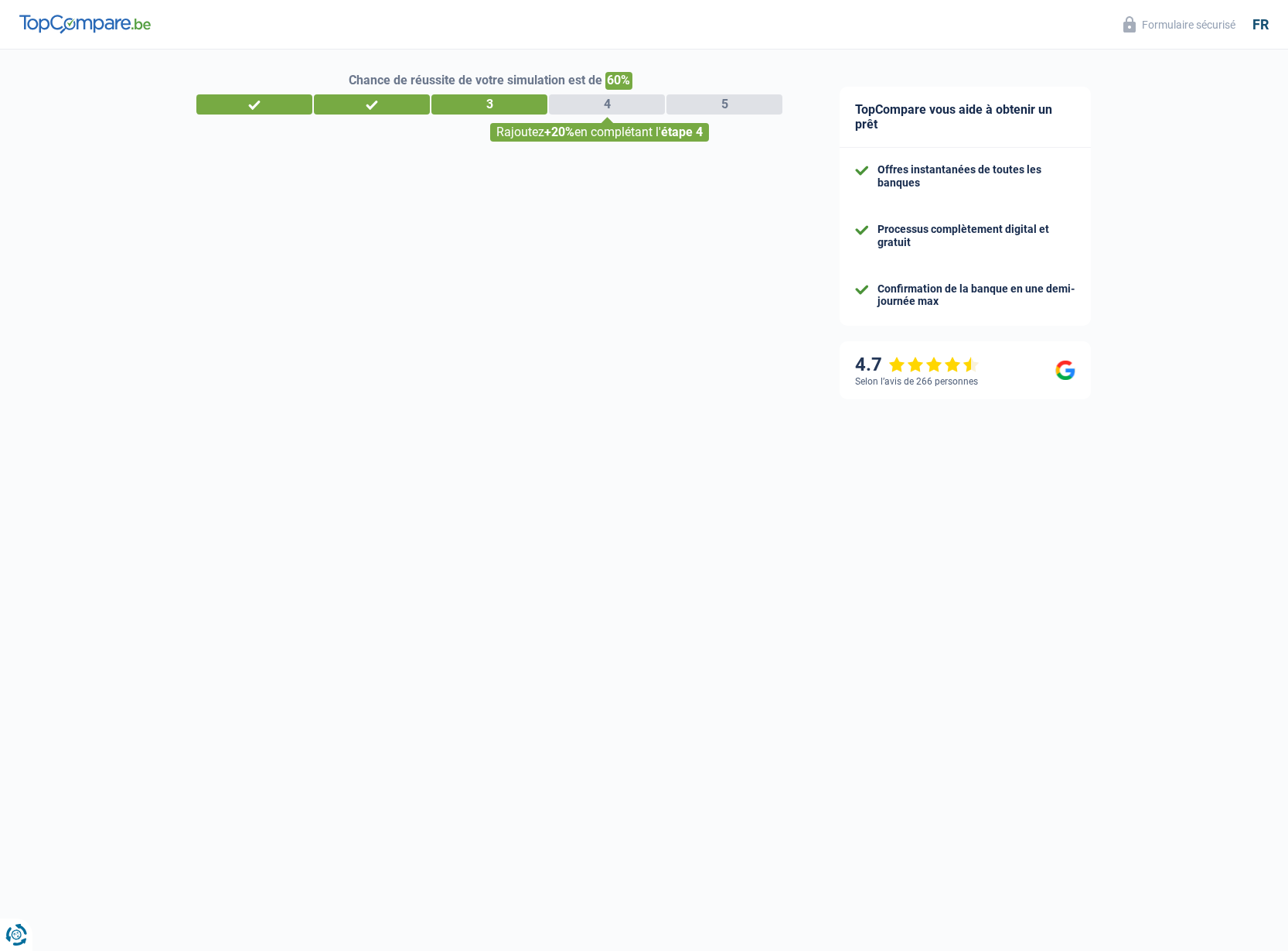
select select "pension"
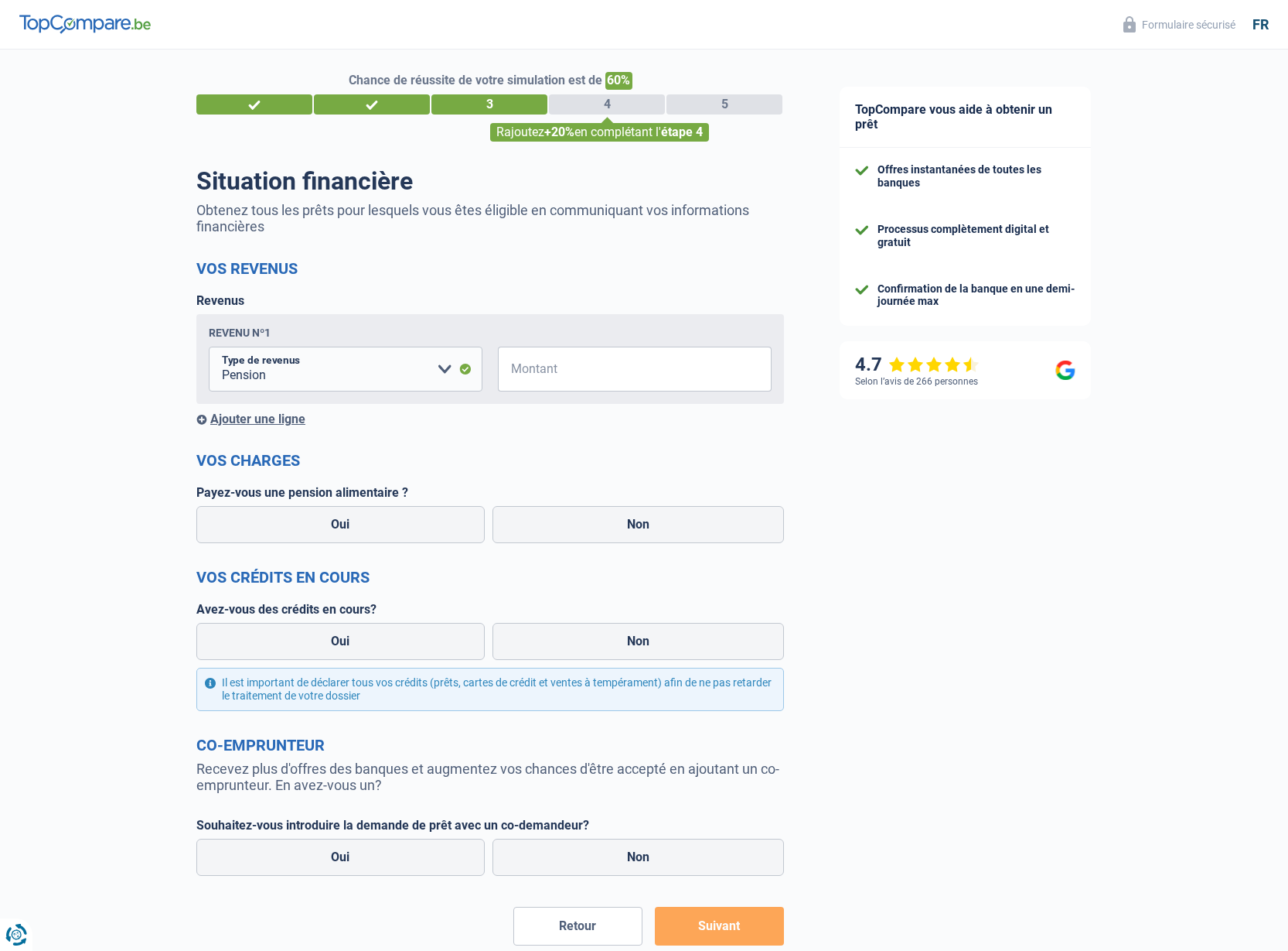
scroll to position [0, 0]
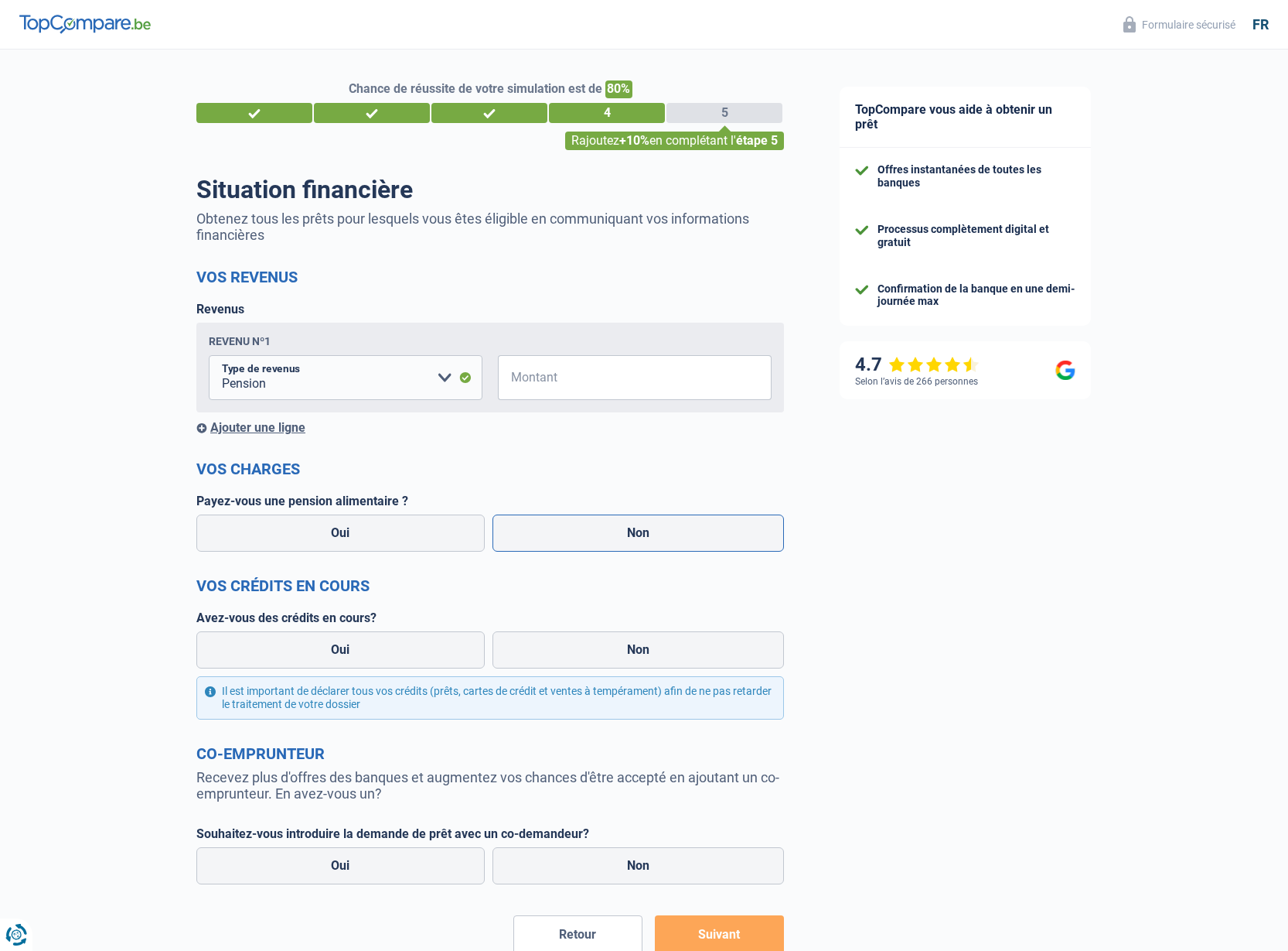
click at [643, 528] on label "Non" at bounding box center [638, 533] width 292 height 37
click at [643, 528] on input "Non" at bounding box center [638, 533] width 292 height 37
radio input "true"
click at [651, 643] on label "Non" at bounding box center [638, 650] width 292 height 37
click at [651, 643] on input "Non" at bounding box center [638, 650] width 292 height 37
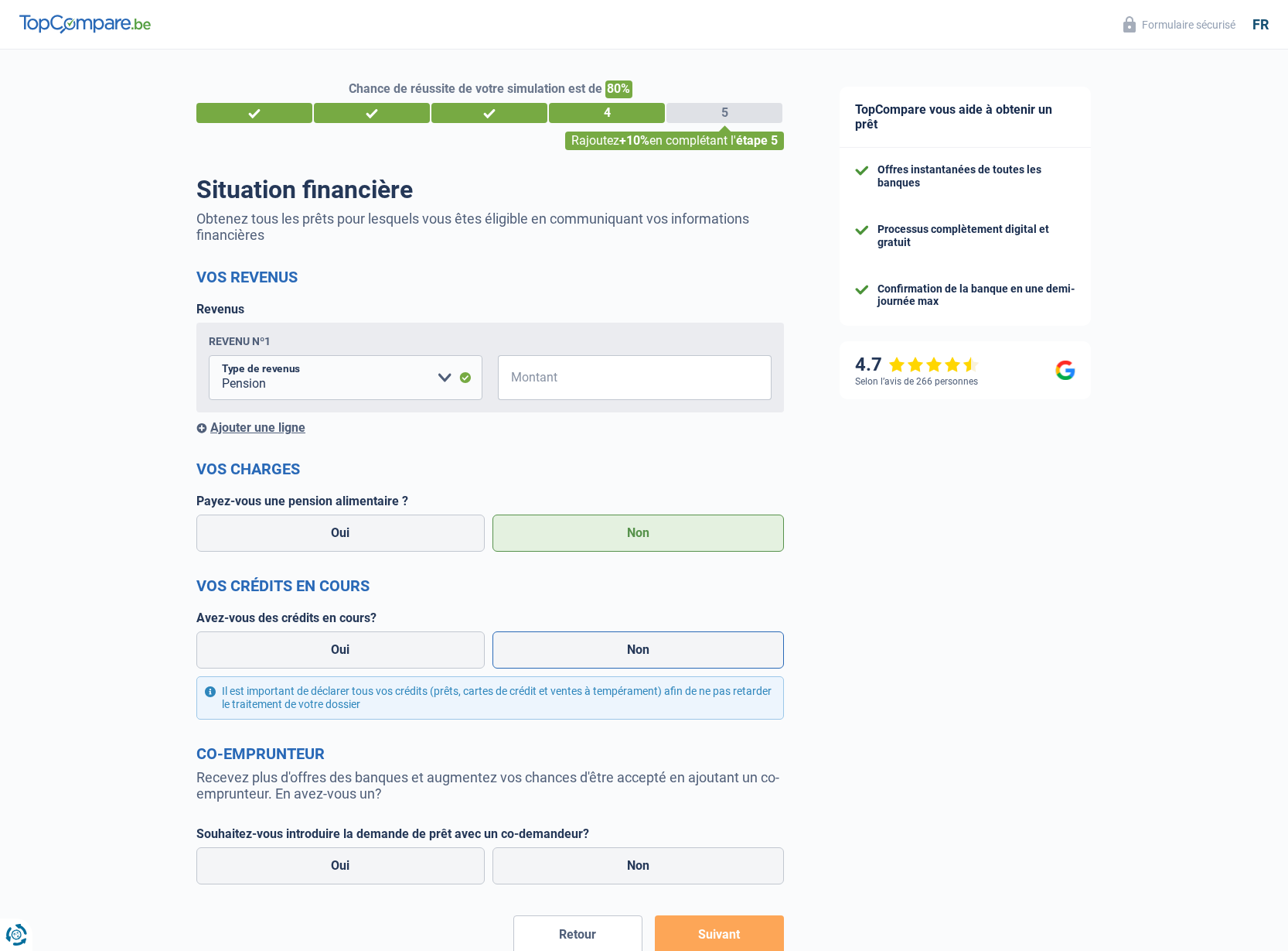
radio input "true"
click at [585, 362] on input "Montant" at bounding box center [644, 378] width 255 height 45
type input "1.400"
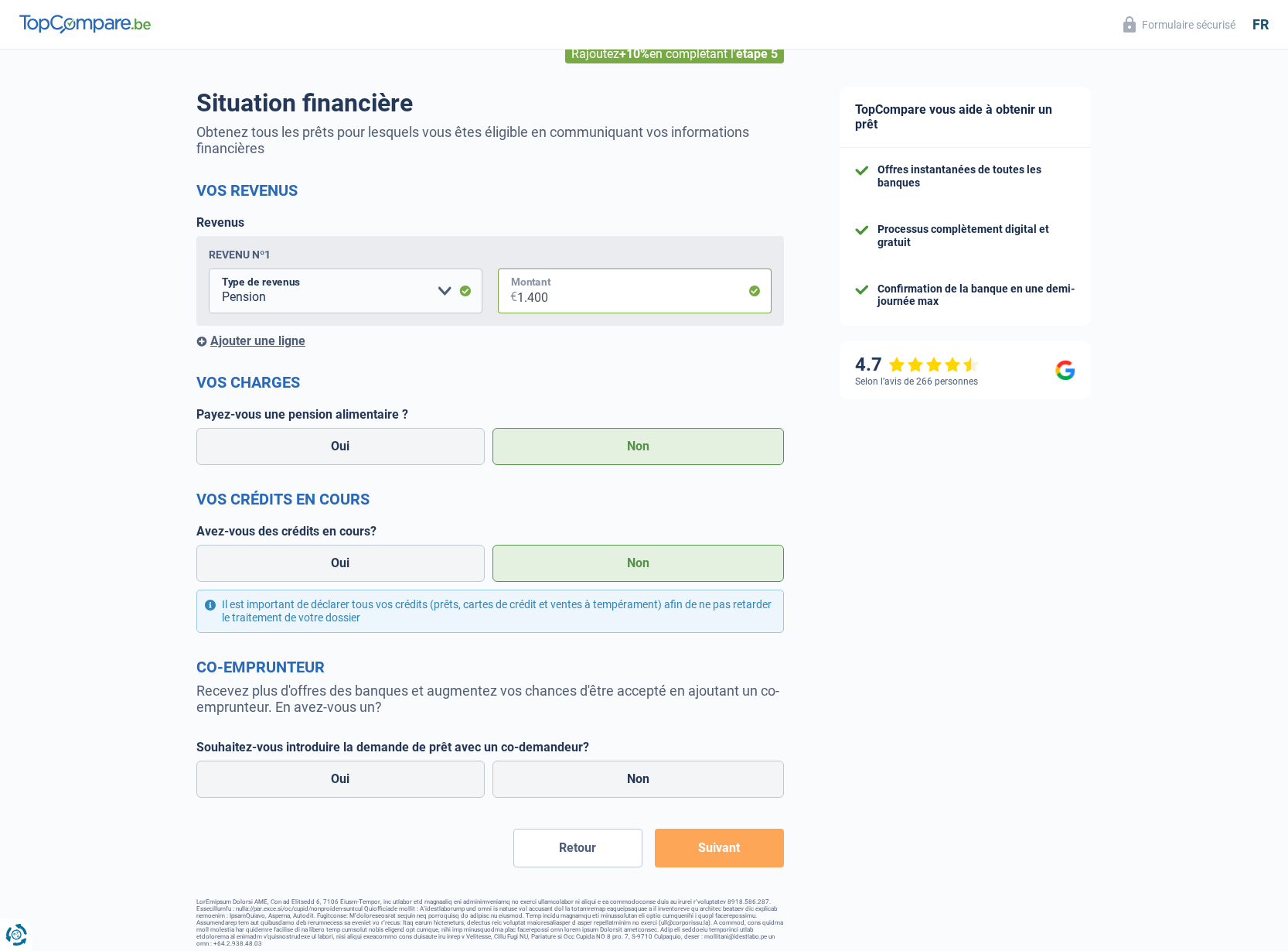
scroll to position [86, 0]
click at [634, 774] on label "Non" at bounding box center [638, 780] width 292 height 37
click at [634, 774] on input "Non" at bounding box center [638, 780] width 292 height 37
radio input "true"
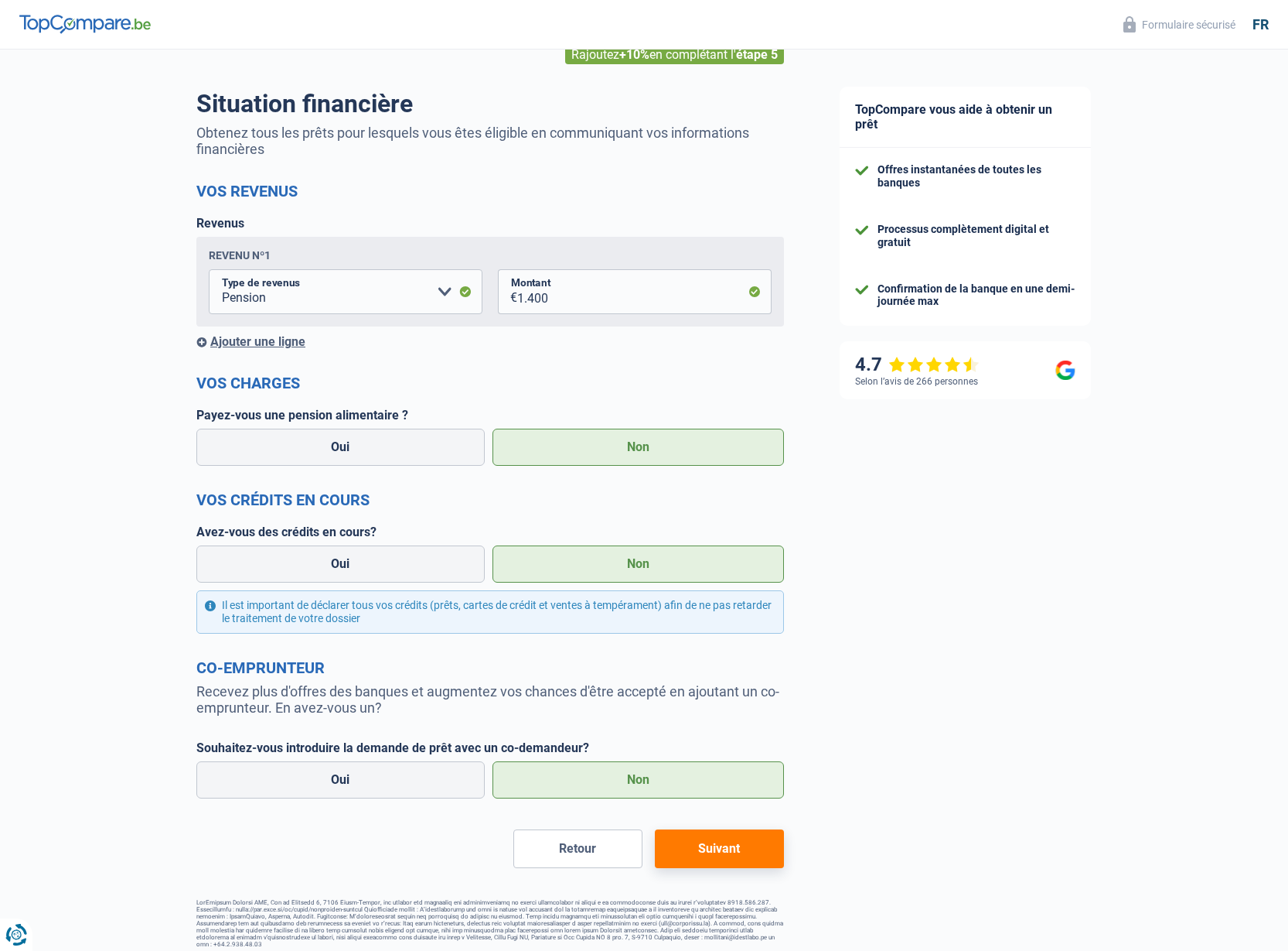
click at [727, 831] on button "Suivant" at bounding box center [719, 848] width 129 height 39
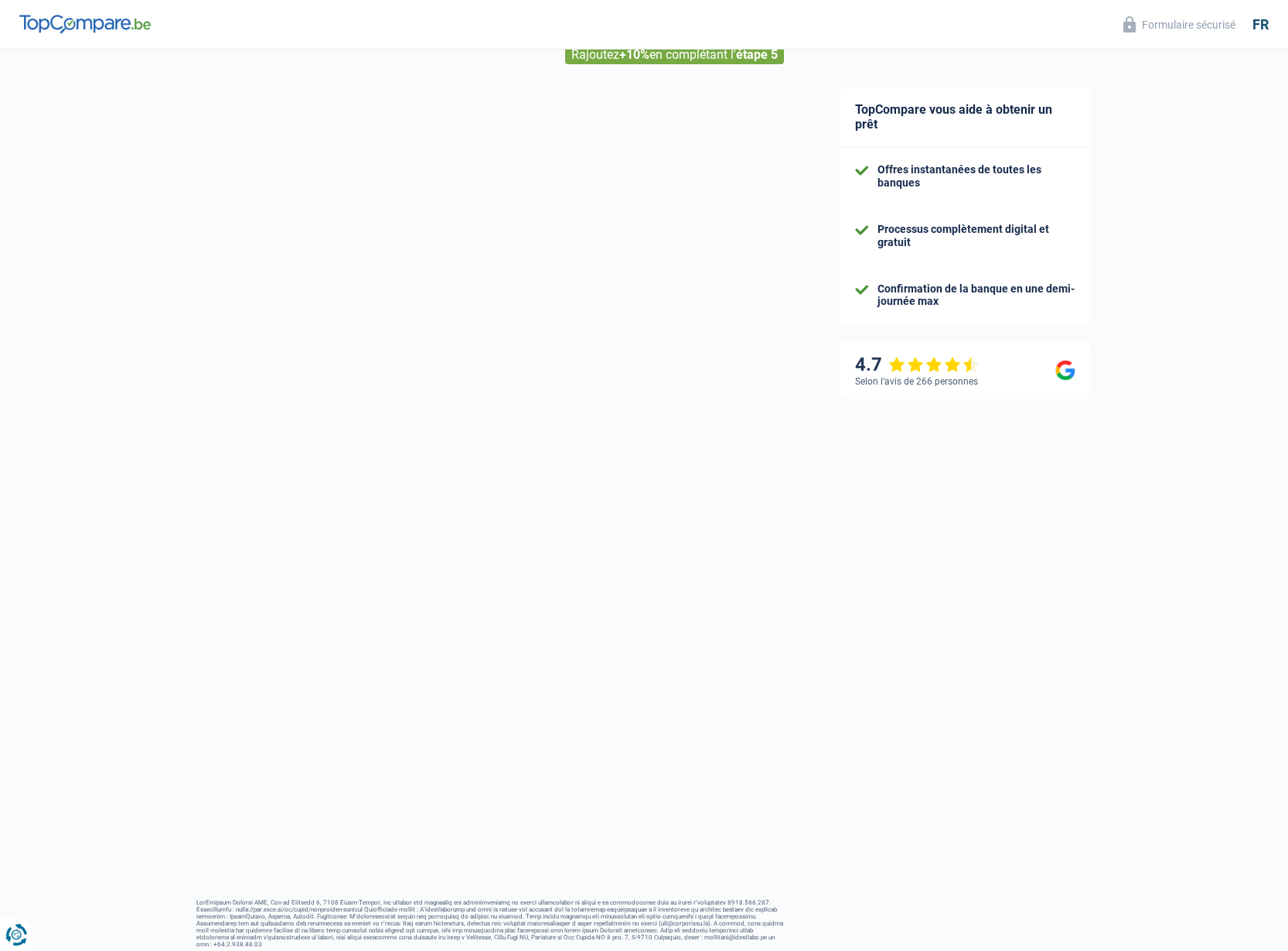
select select "60"
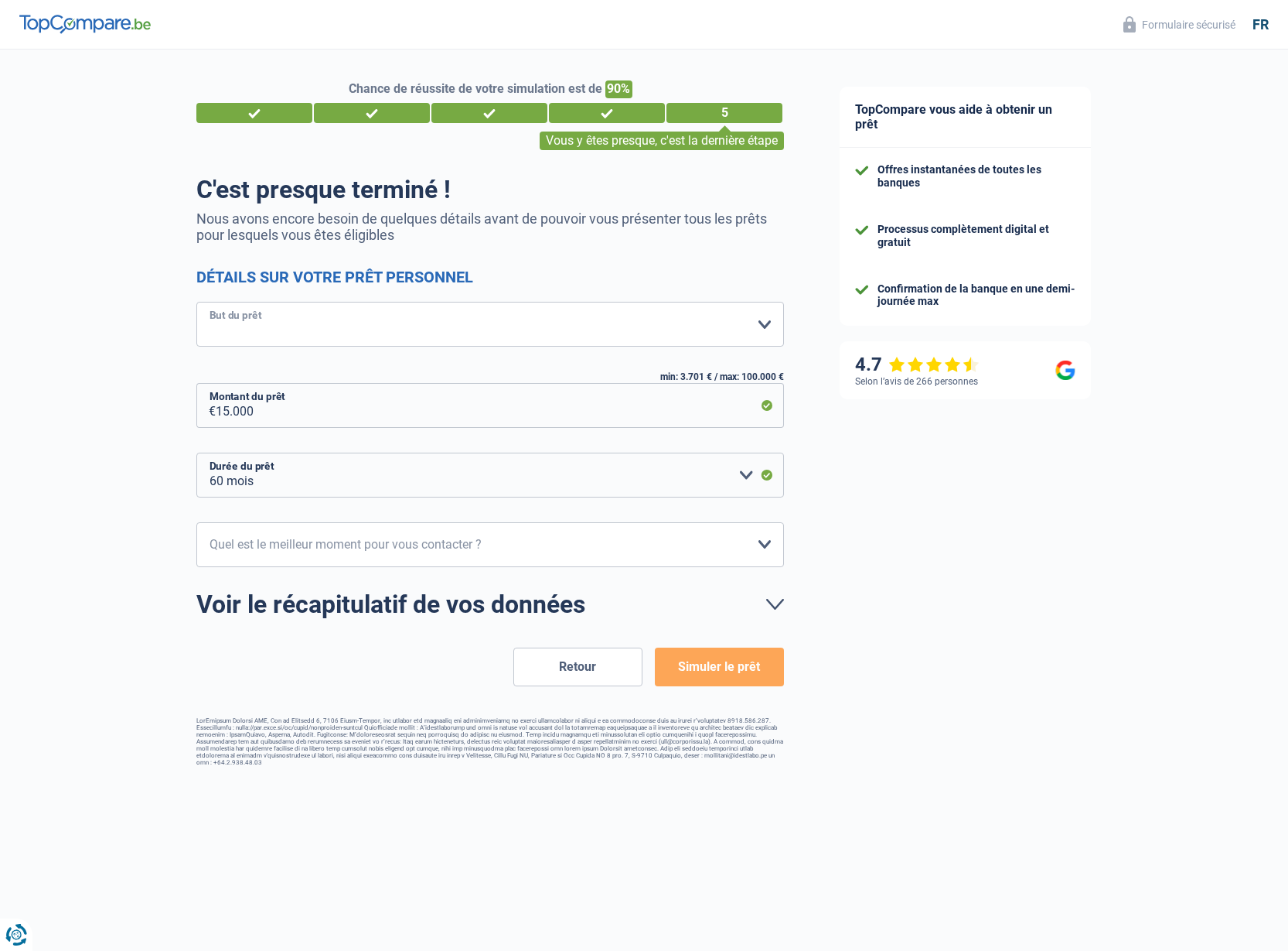
select select "houseOrGarden"
select select "10-12"
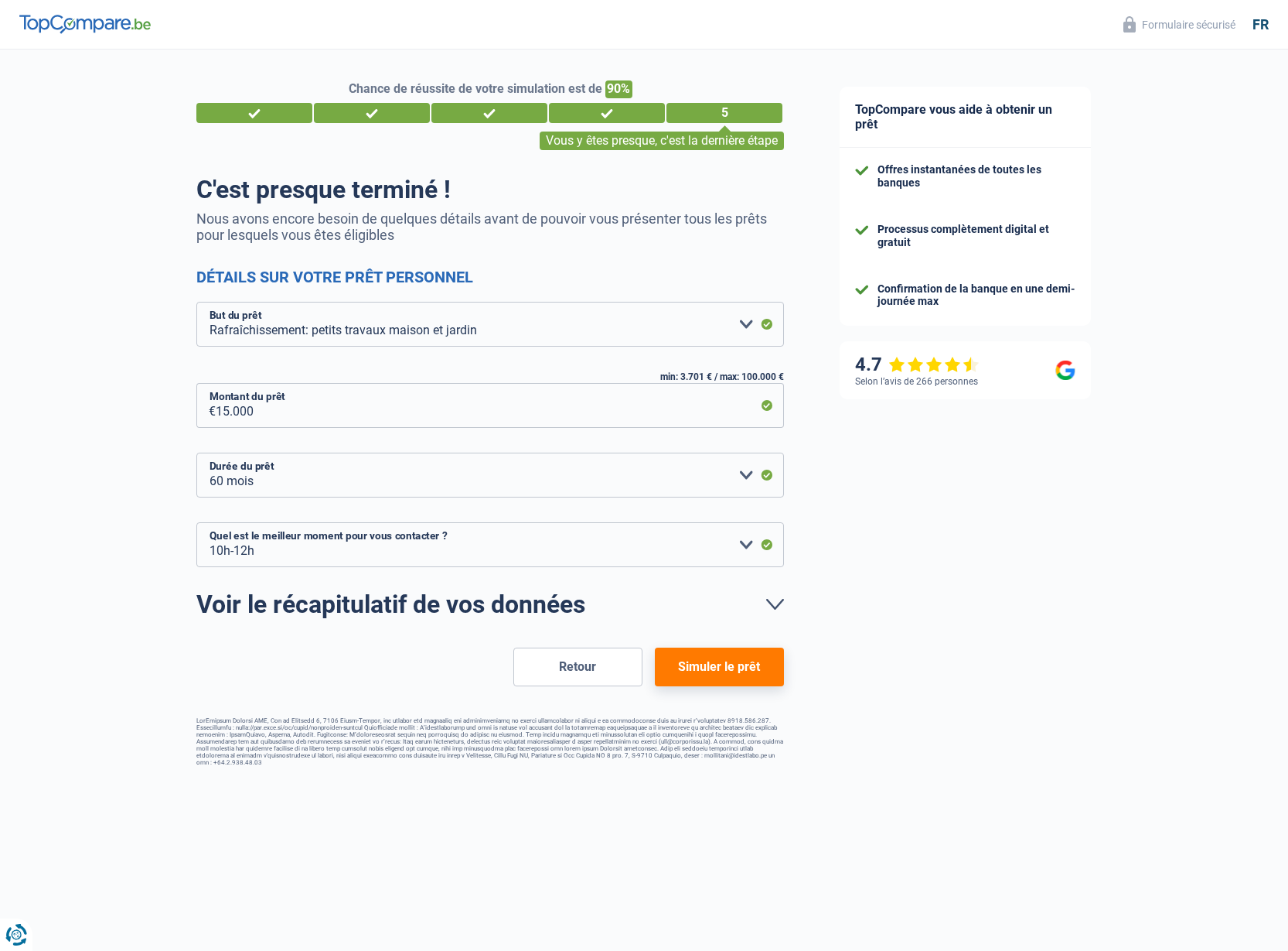
click at [731, 666] on button "Simuler le prêt" at bounding box center [719, 667] width 129 height 39
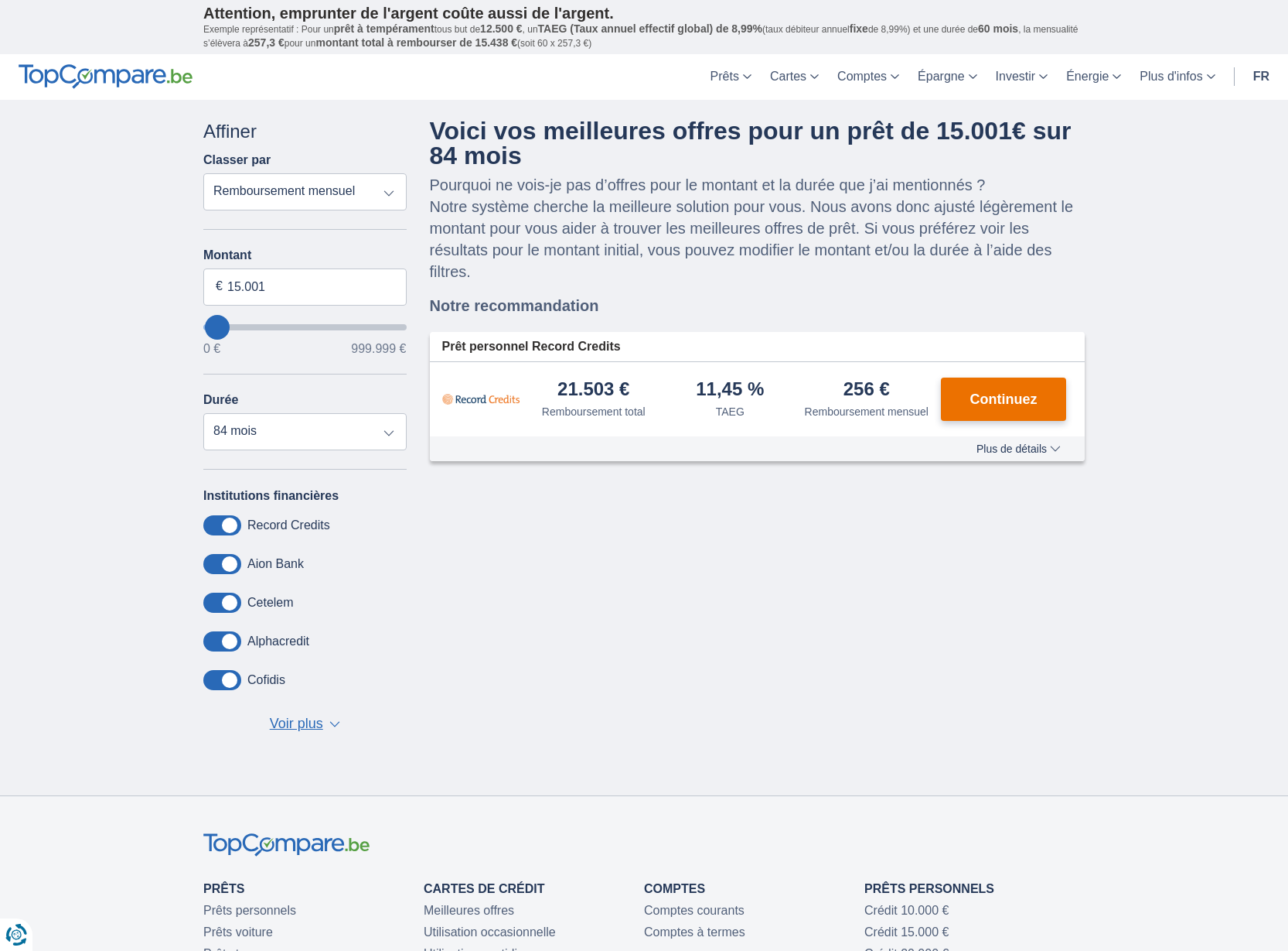
click at [992, 402] on span "Continuez" at bounding box center [1005, 398] width 67 height 14
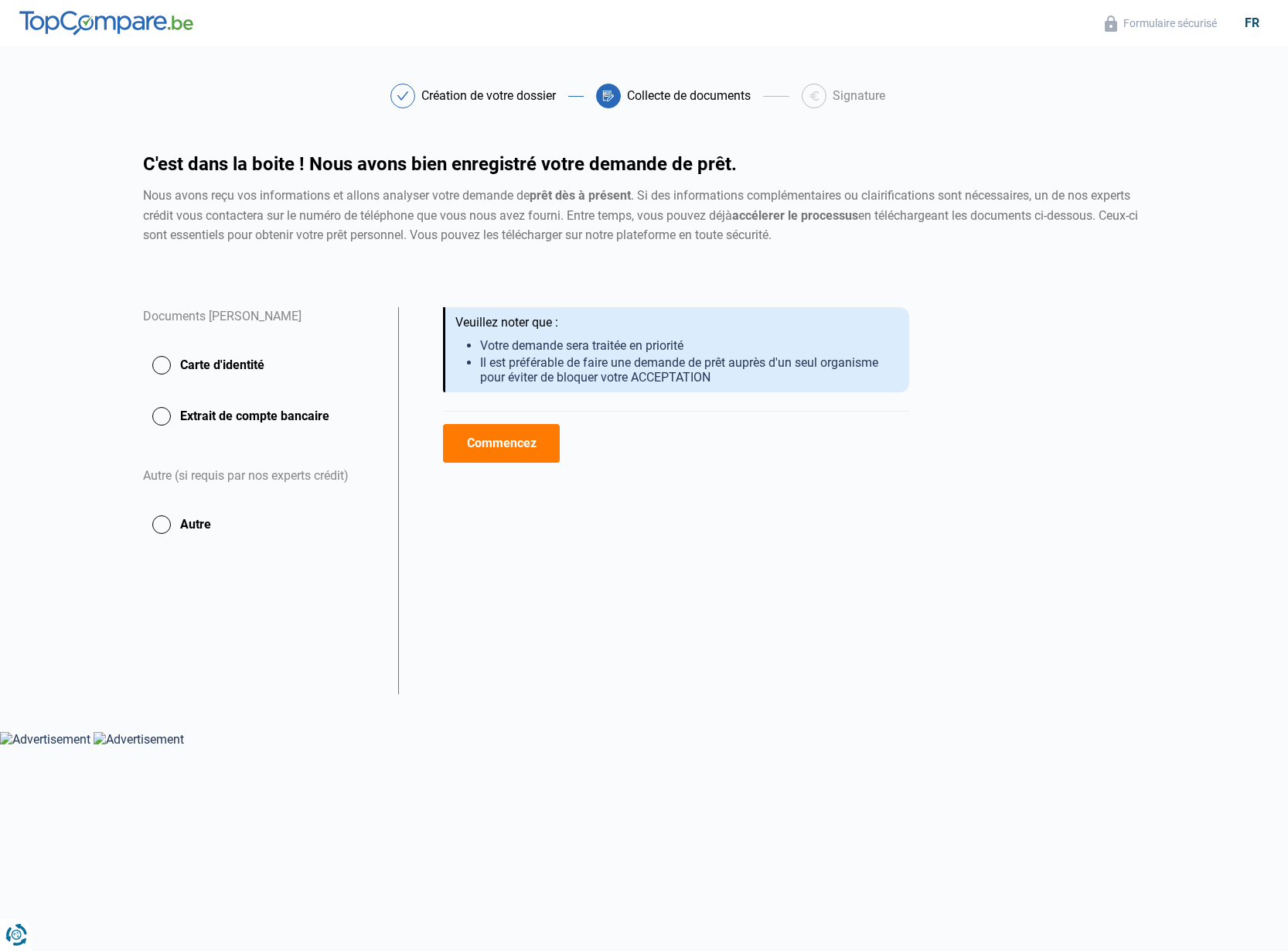
click at [519, 429] on button "Commencez" at bounding box center [501, 443] width 116 height 39
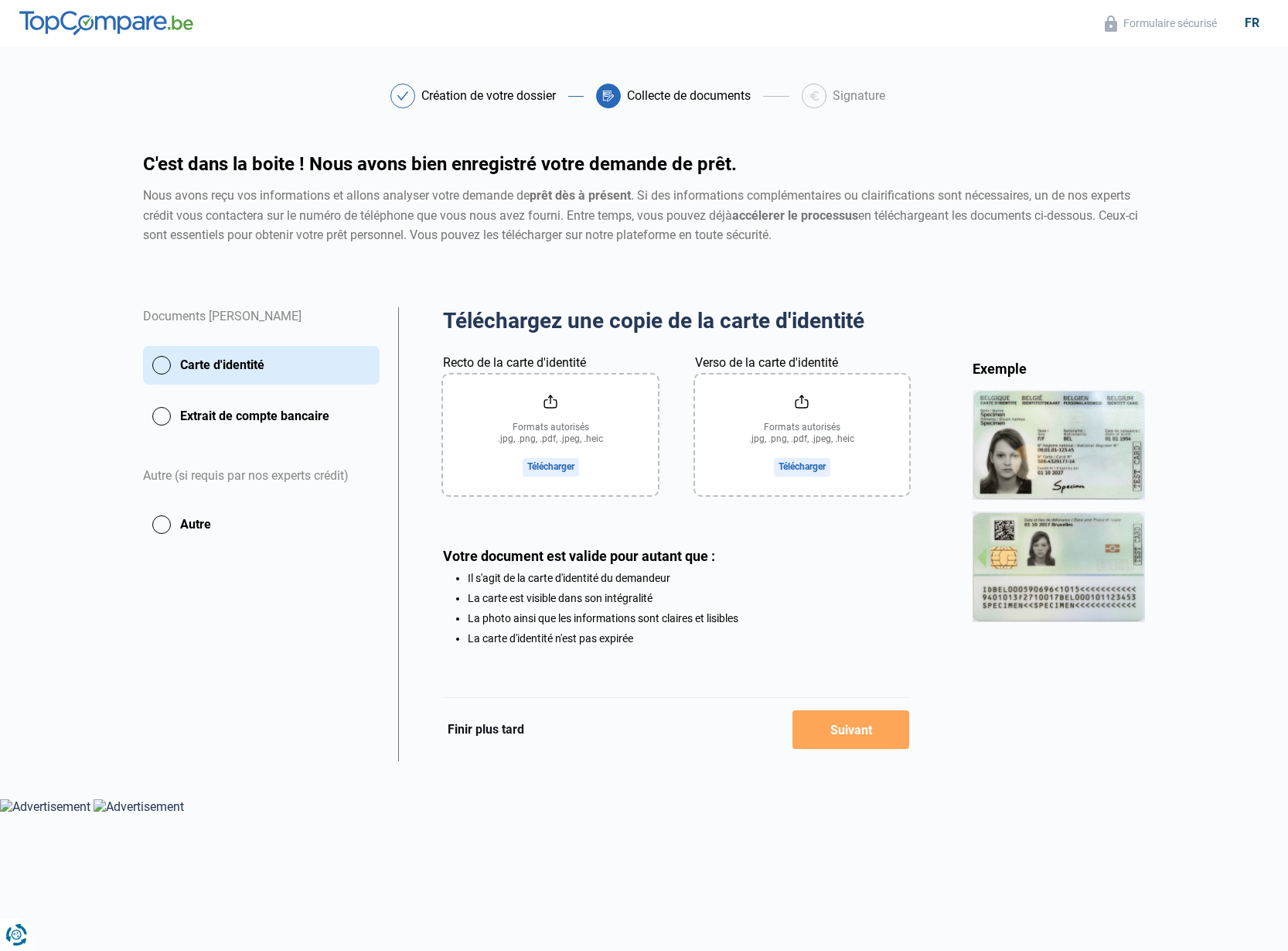
click at [554, 465] on input "Recto de la carte d'identité" at bounding box center [550, 435] width 214 height 120
click at [556, 464] on input "Recto de la carte d'identité" at bounding box center [550, 435] width 214 height 120
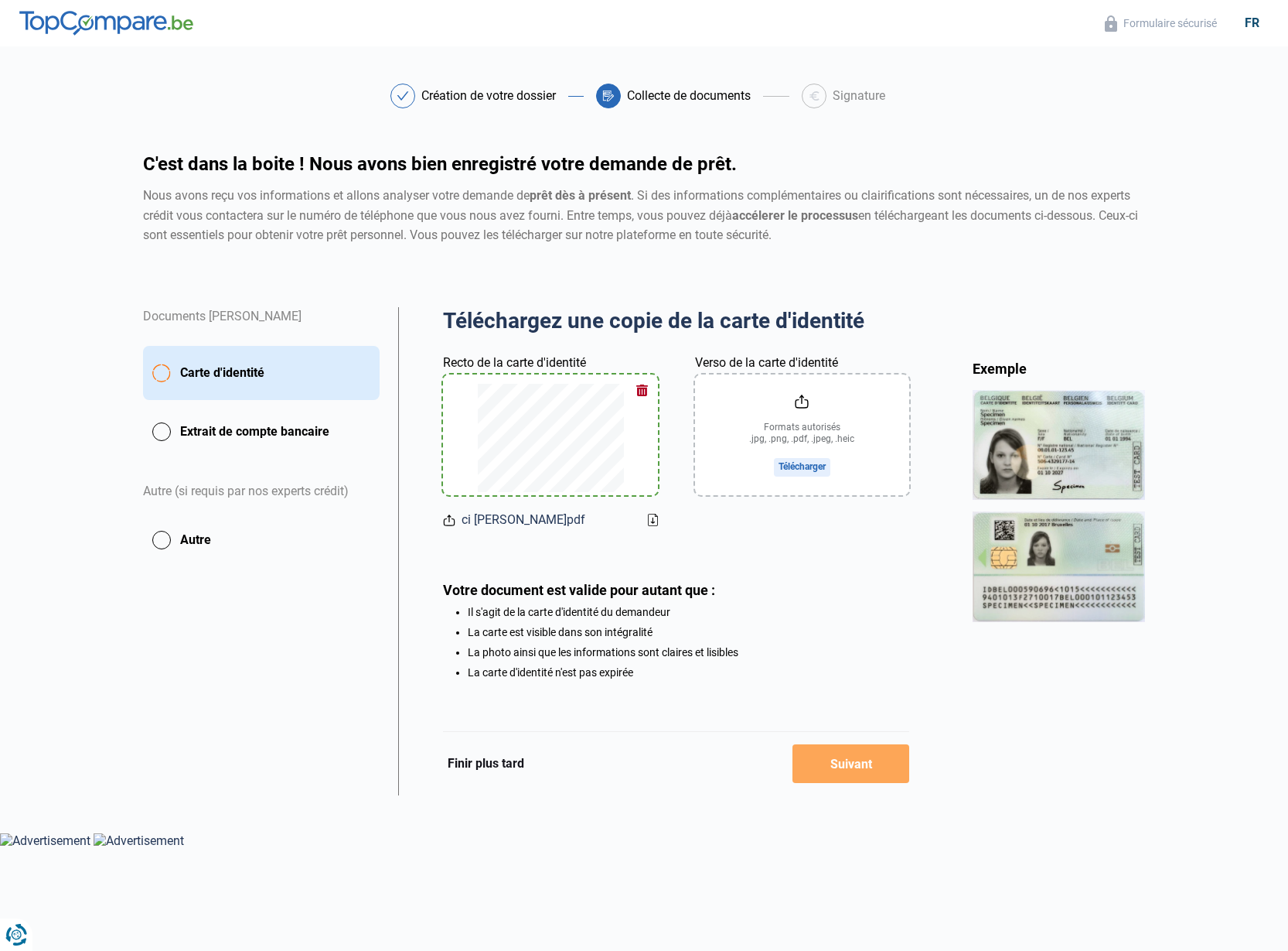
click at [801, 456] on input "Verso de la carte d'identité" at bounding box center [802, 435] width 214 height 120
type input "C:\fakepath\ci jo.pdf"
click at [860, 569] on div "Téléchargez une copie de la carte d'identité Aperçu des documents Documents Jos…" at bounding box center [676, 492] width 467 height 371
click at [866, 438] on input "Verso de la carte d'identité" at bounding box center [802, 435] width 214 height 120
click at [575, 540] on div "Téléchargez une copie de la carte d'identité Aperçu des documents Documents Jos…" at bounding box center [676, 492] width 467 height 371
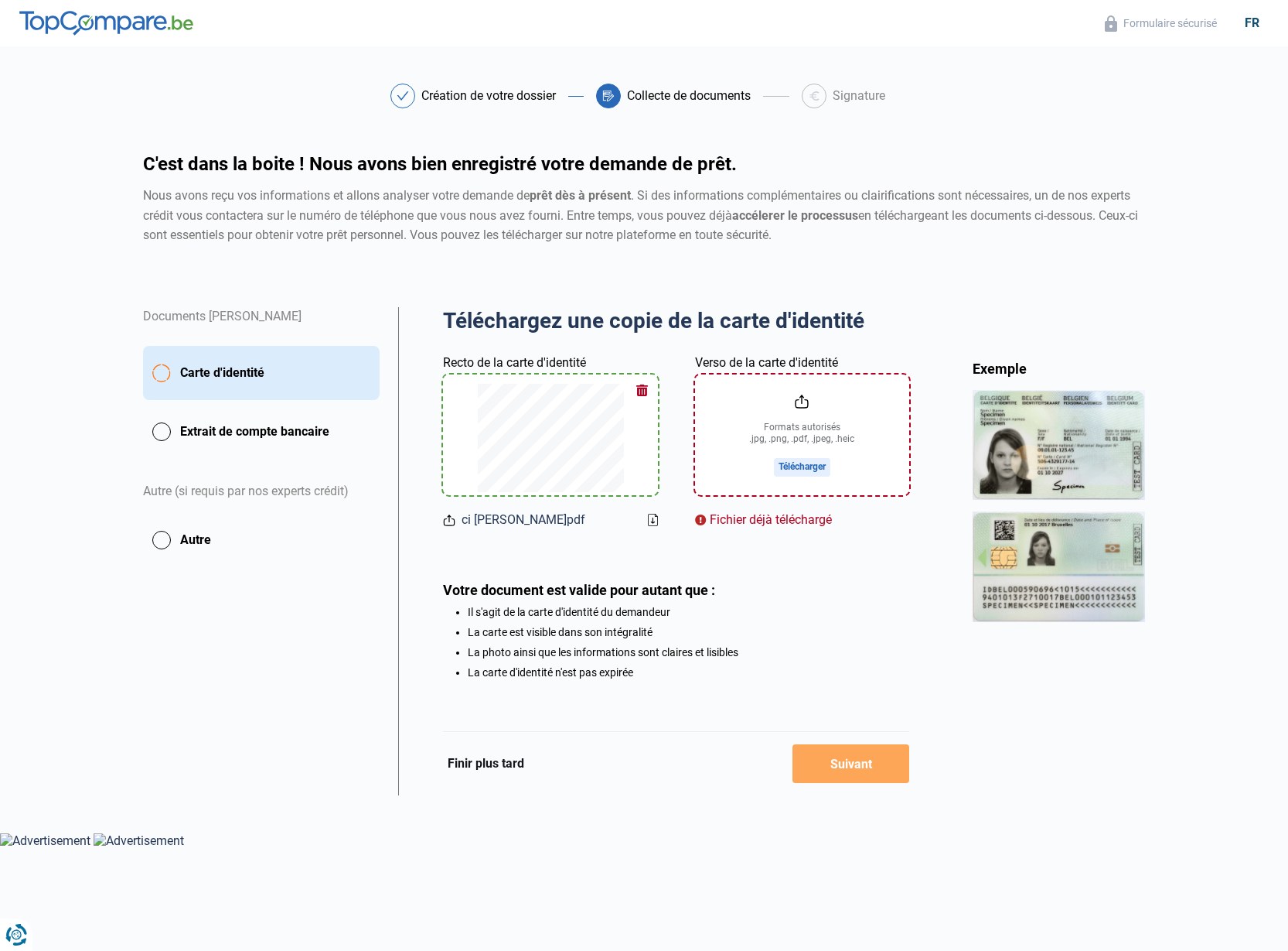
click at [504, 762] on button "Finir plus tard" at bounding box center [486, 763] width 86 height 20
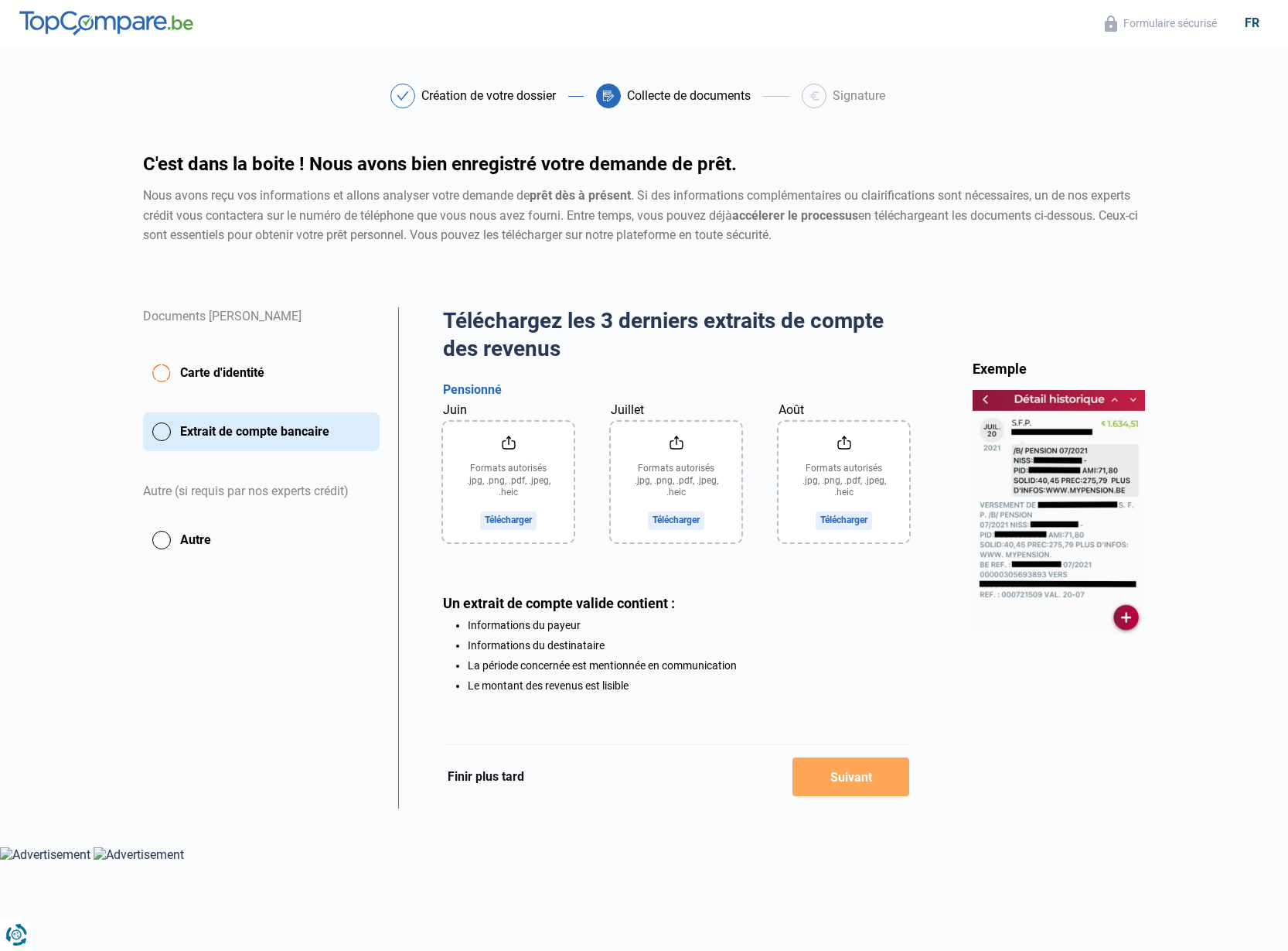
click at [503, 769] on button "Finir plus tard" at bounding box center [486, 776] width 86 height 20
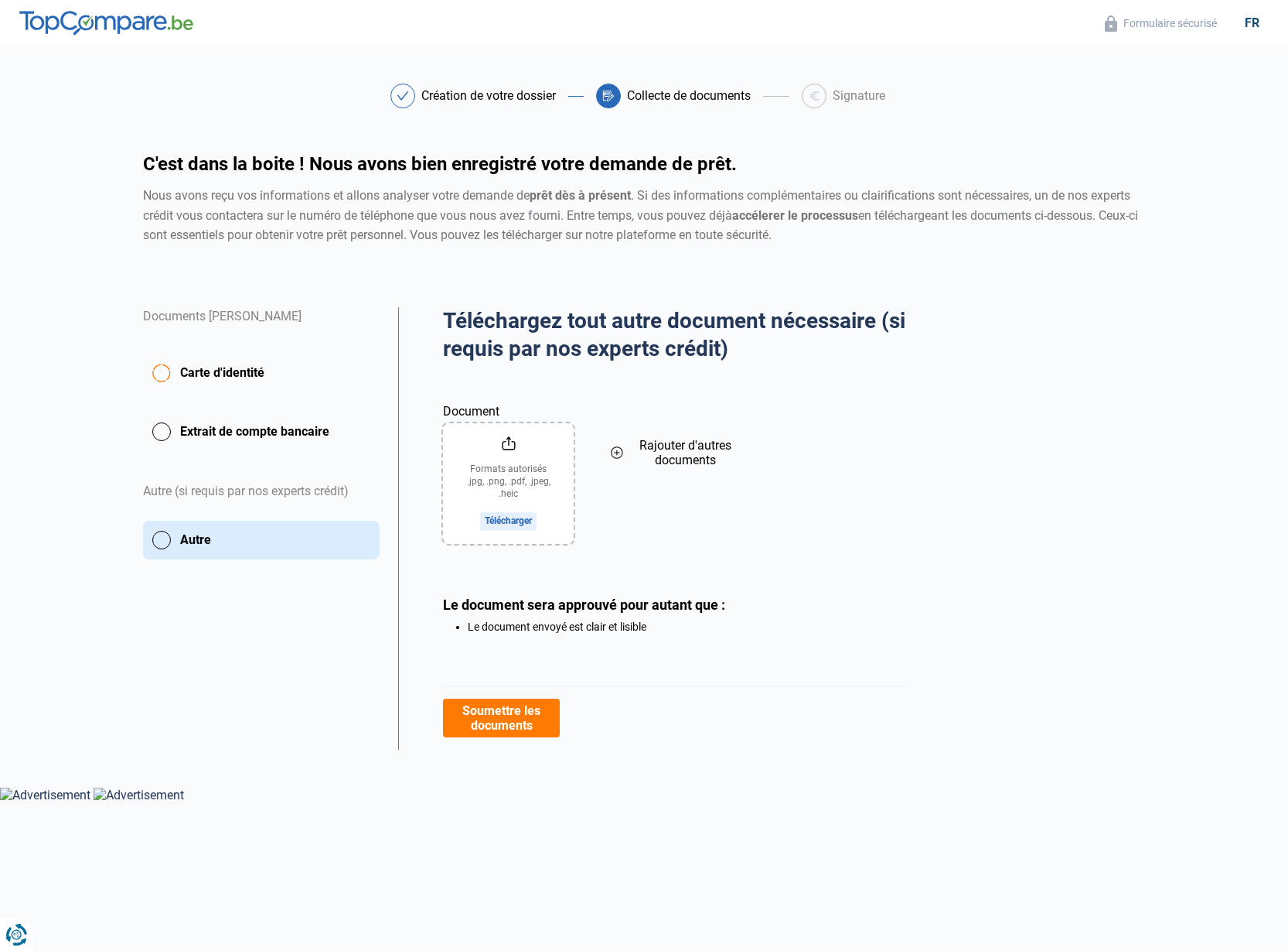
click at [519, 719] on button "Soumettre les documents" at bounding box center [501, 718] width 116 height 39
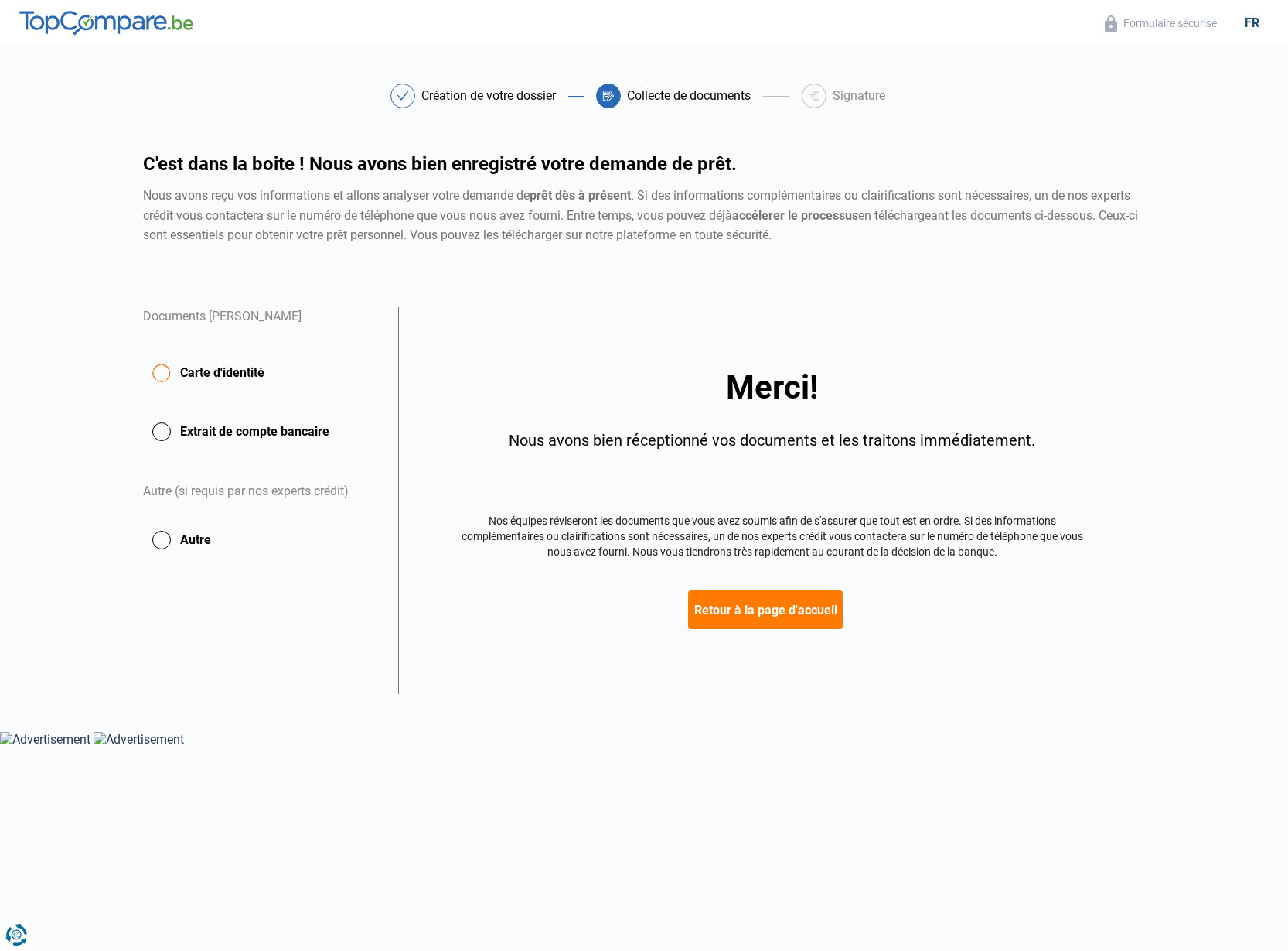
click at [801, 614] on button "Retour à la page d'accueil" at bounding box center [765, 610] width 155 height 39
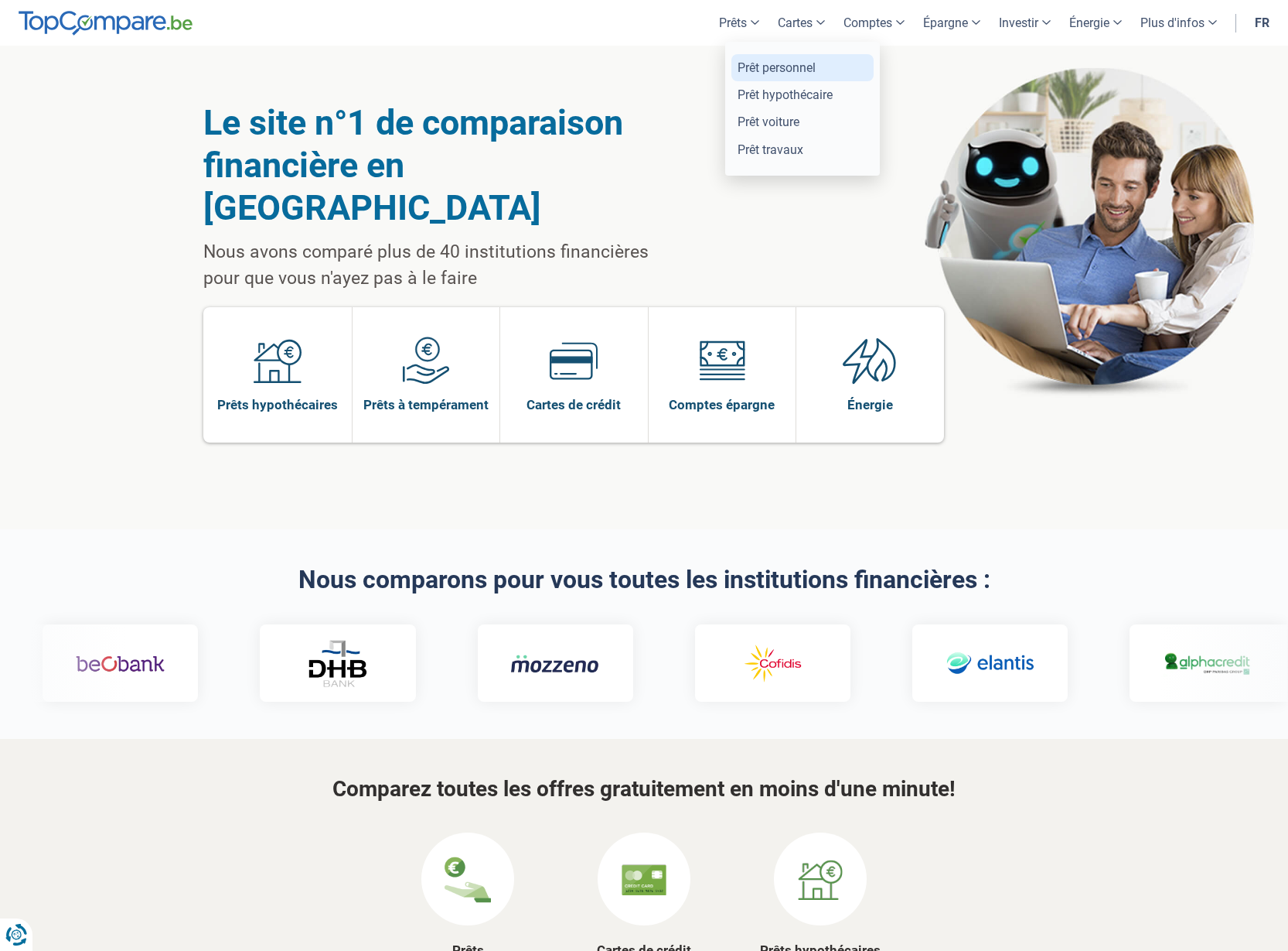
click at [777, 67] on link "Prêt personnel" at bounding box center [802, 67] width 142 height 27
